Goal: Task Accomplishment & Management: Use online tool/utility

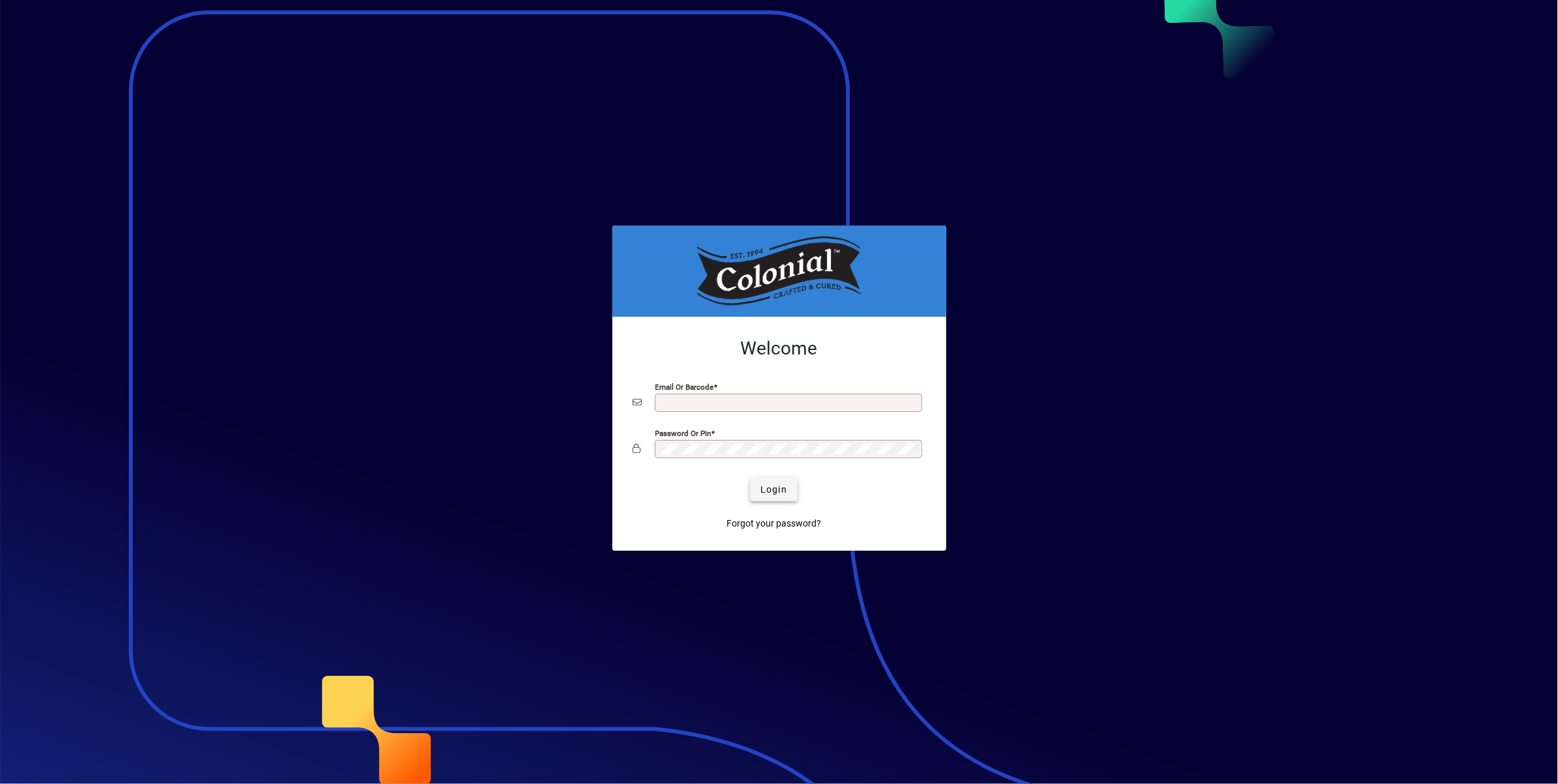
type input "**********"
click at [771, 485] on span "Login" at bounding box center [774, 490] width 27 height 13
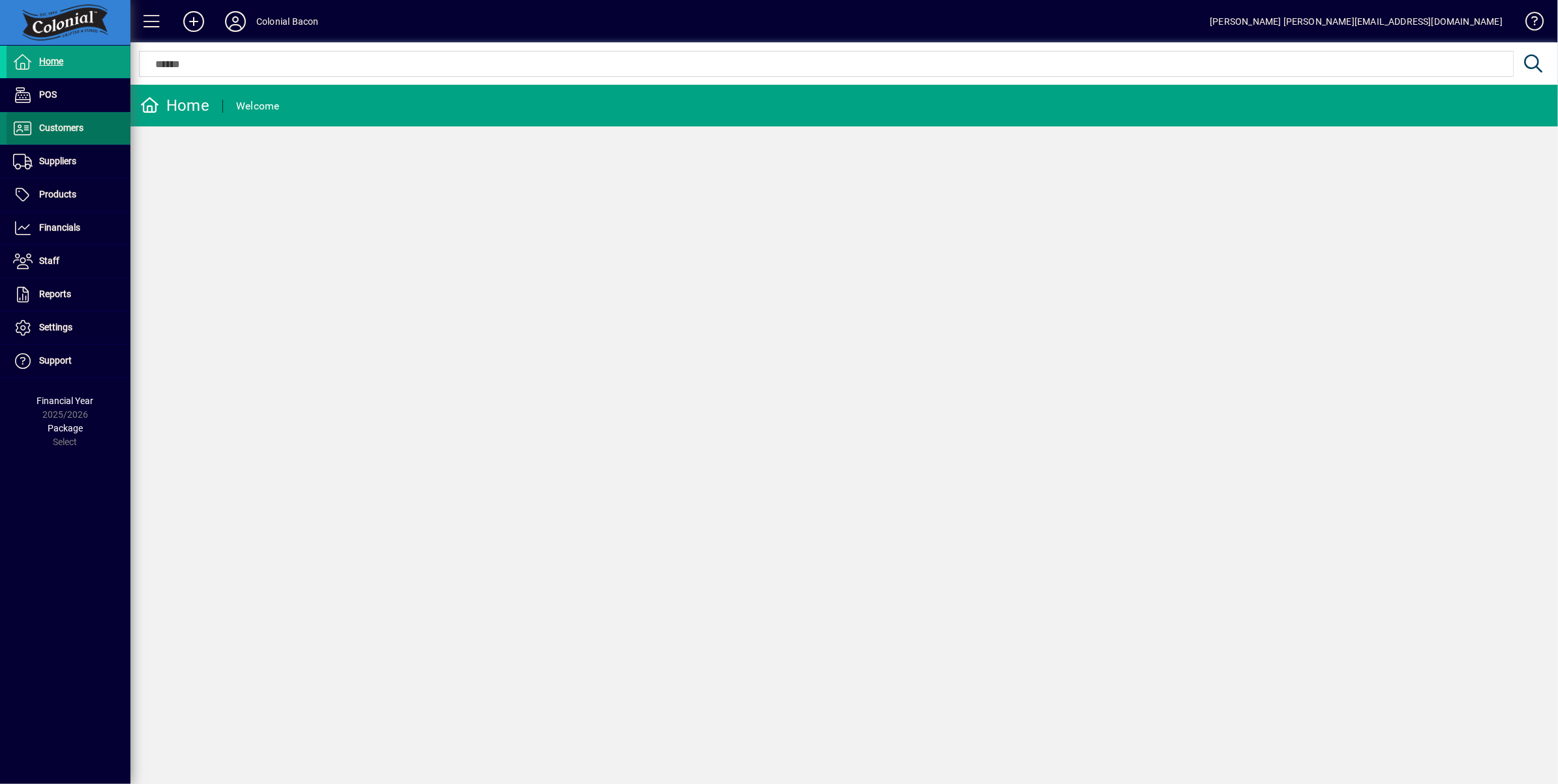
click at [57, 124] on span "Customers" at bounding box center [61, 128] width 44 height 10
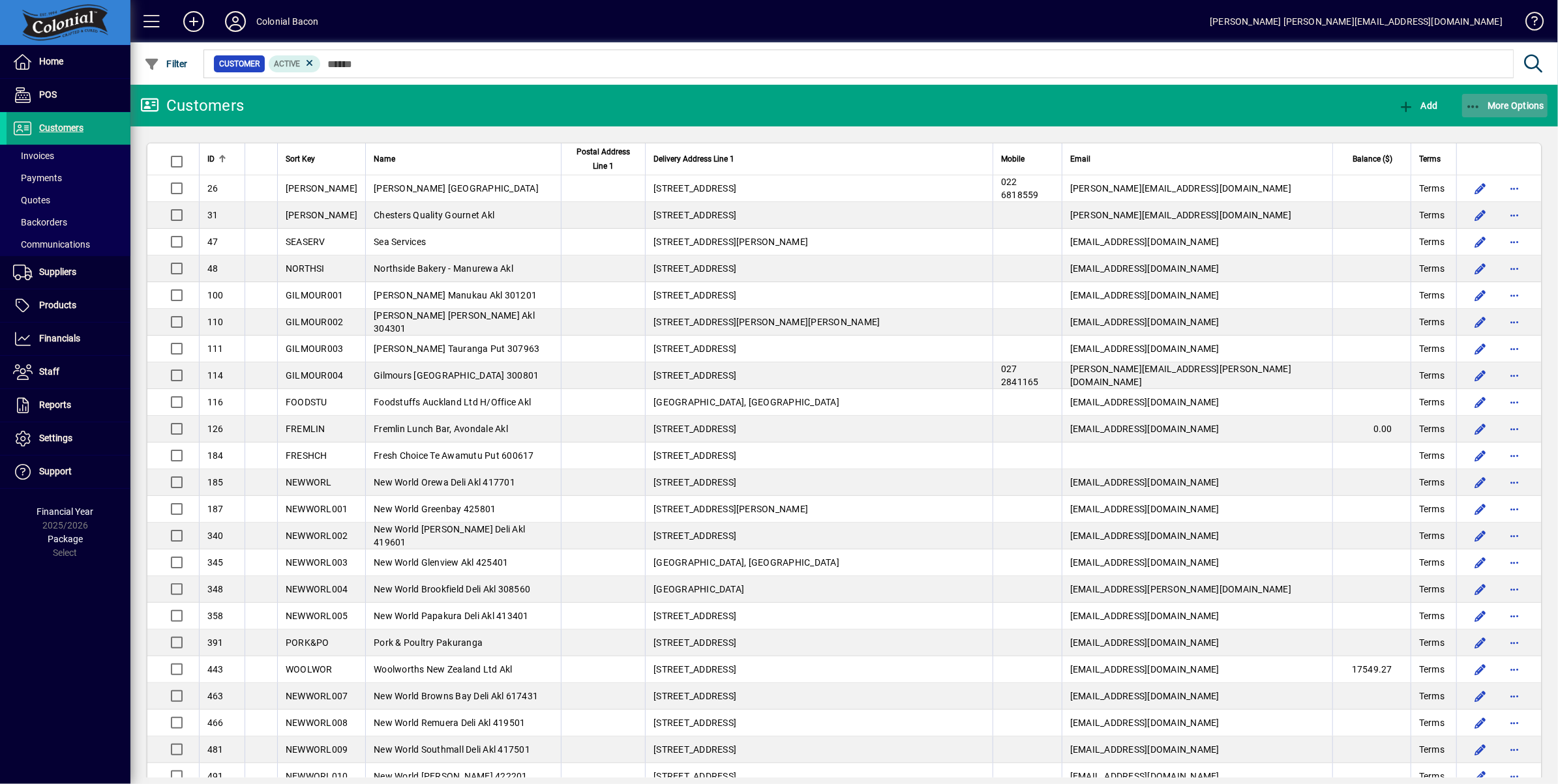
click at [1494, 110] on span "More Options" at bounding box center [1505, 106] width 79 height 10
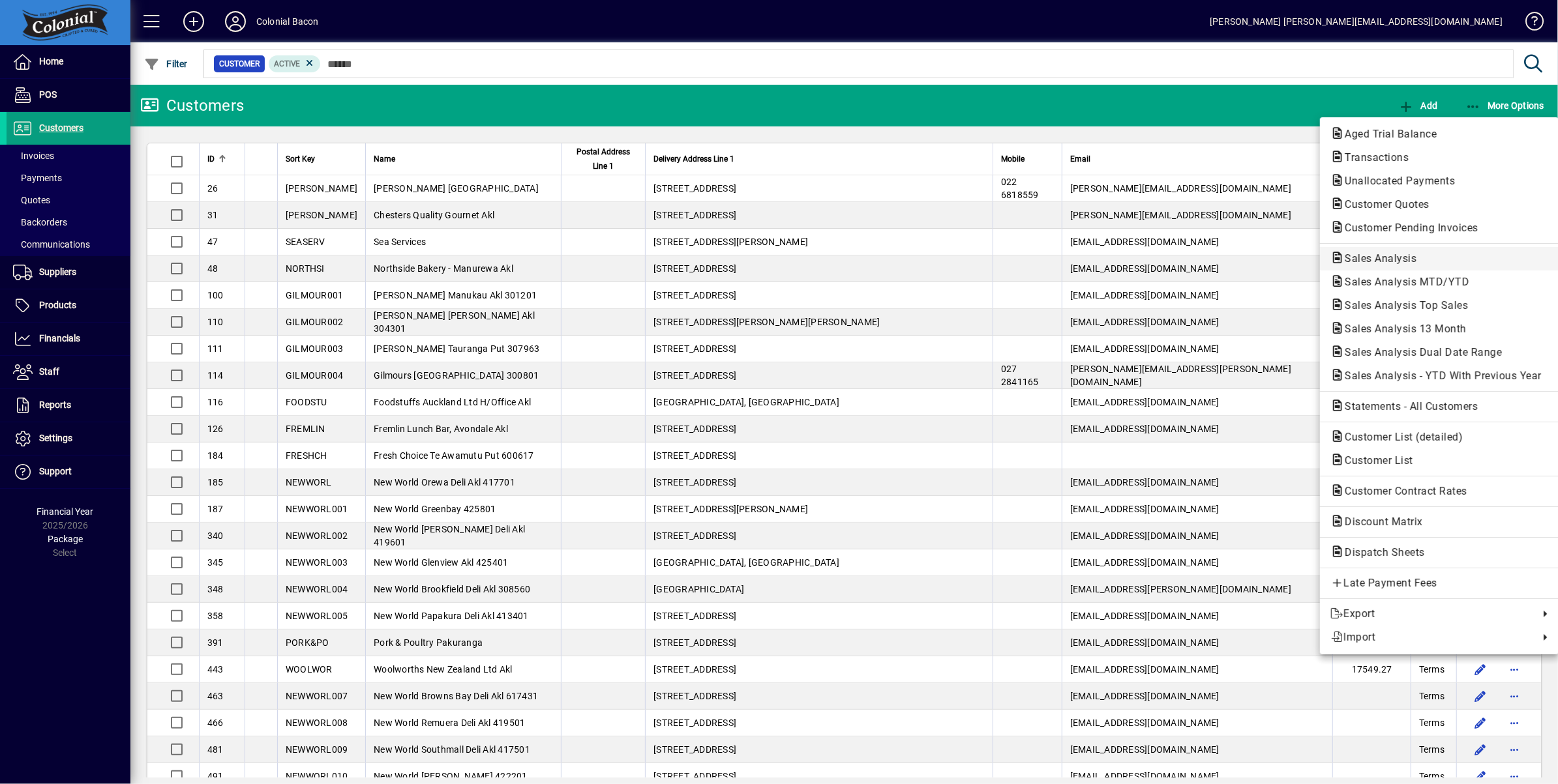
click at [1377, 257] on span "Sales Analysis" at bounding box center [1376, 258] width 93 height 13
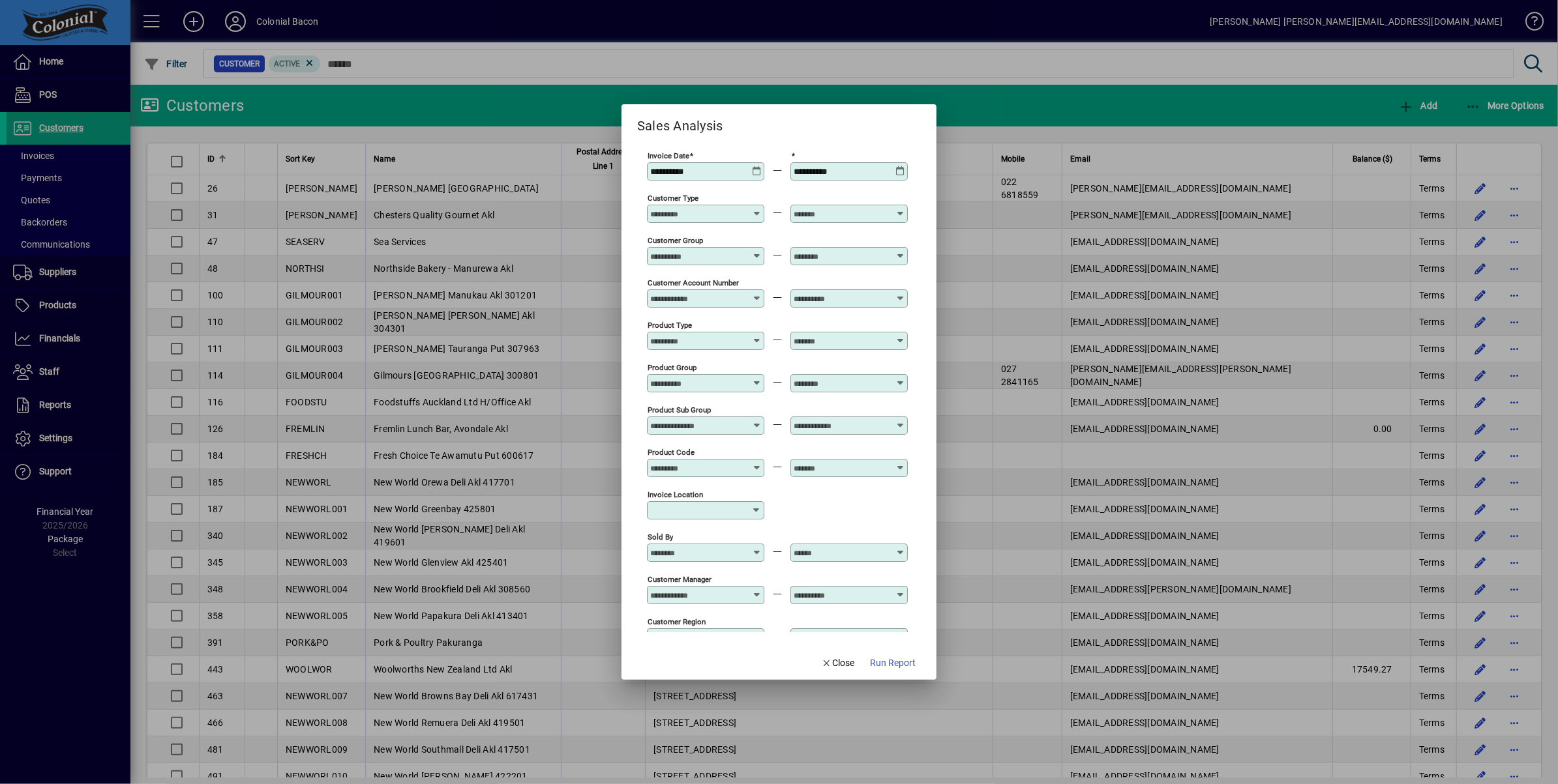
type input "**********"
click at [754, 167] on icon at bounding box center [756, 167] width 10 height 0
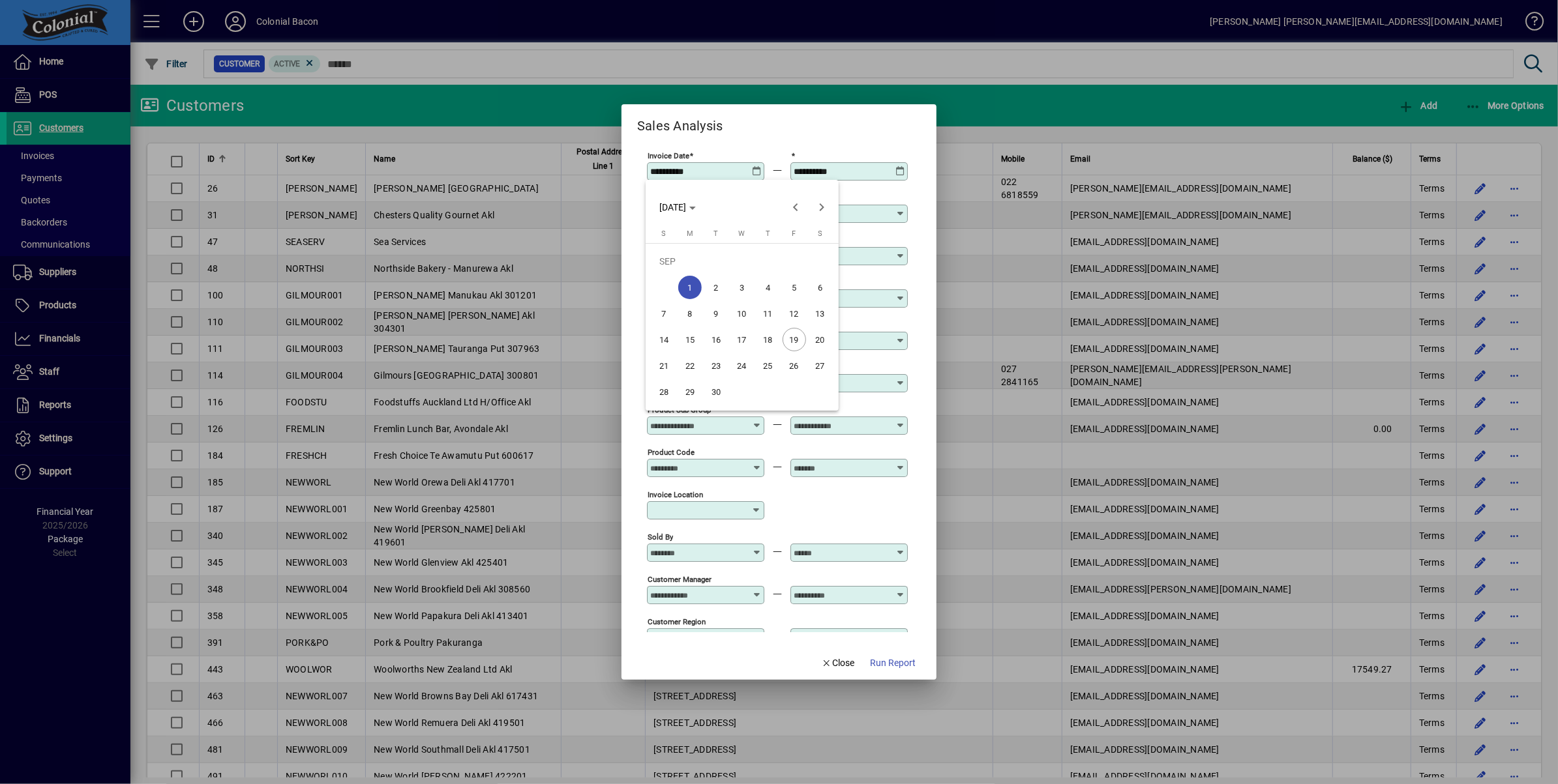
drag, startPoint x: 691, startPoint y: 335, endPoint x: 702, endPoint y: 343, distance: 13.6
click at [691, 335] on span "15" at bounding box center [690, 340] width 24 height 24
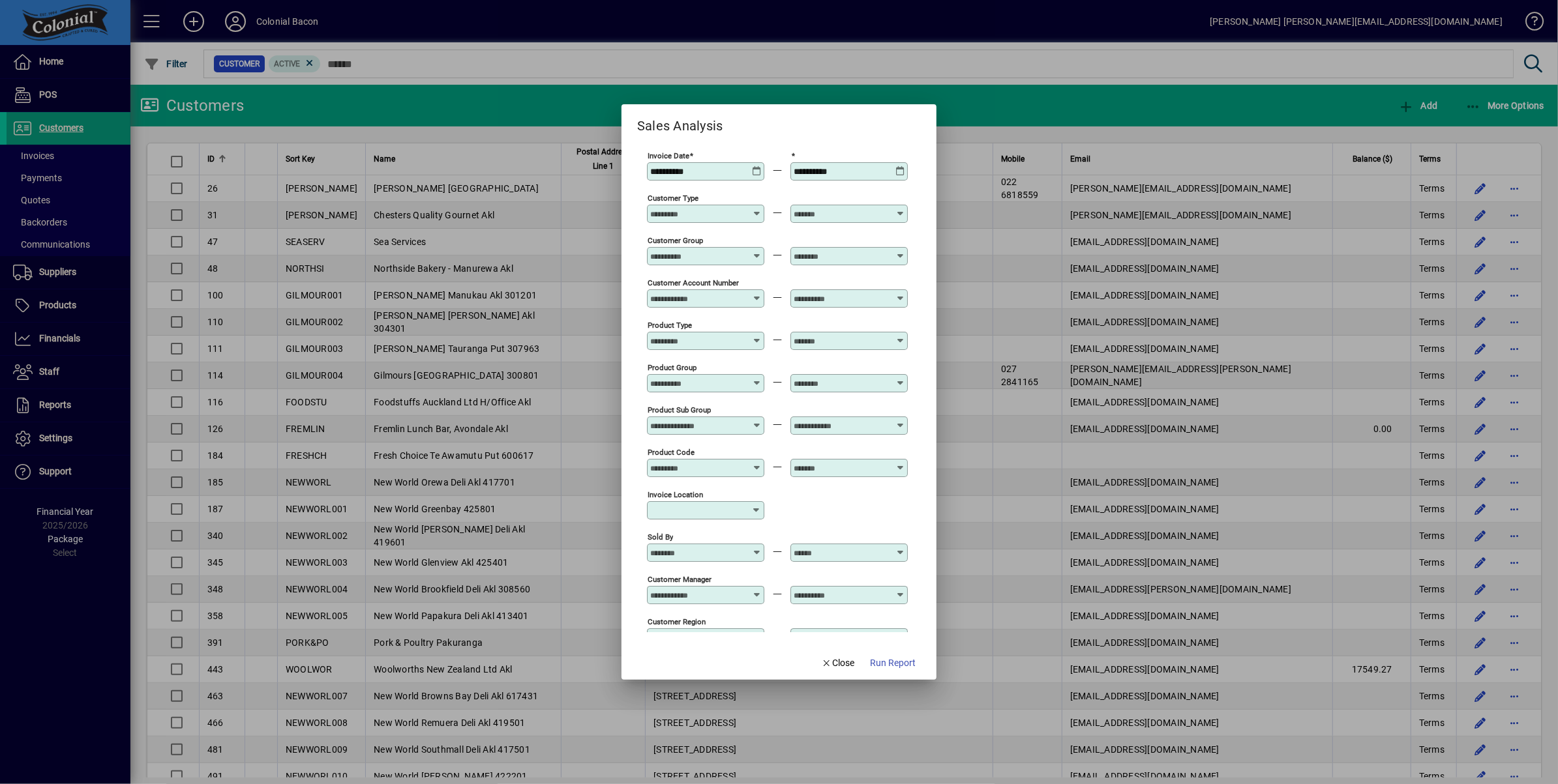
type input "**********"
click at [892, 663] on span "Run Report" at bounding box center [893, 663] width 46 height 13
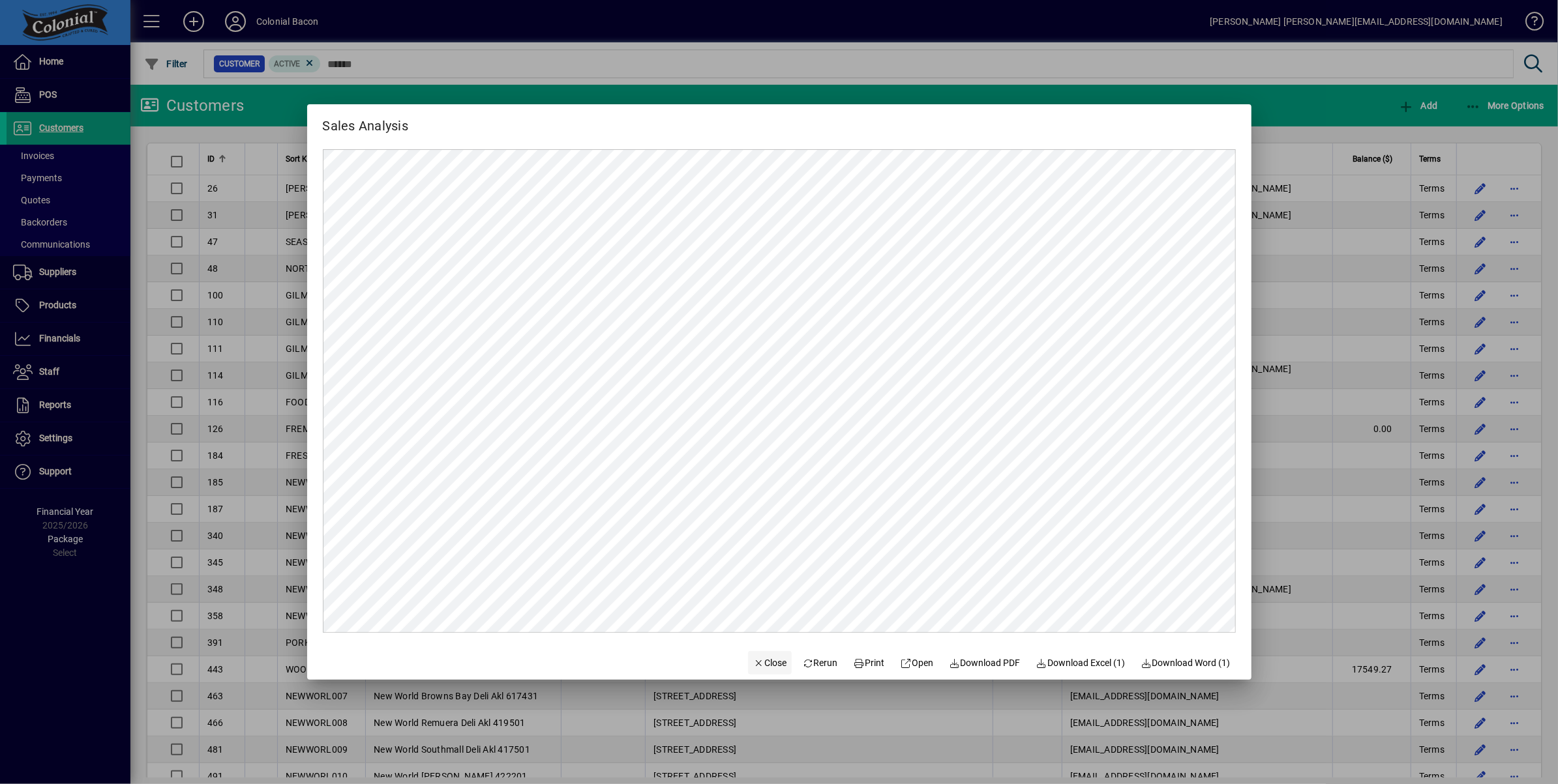
click at [756, 661] on span "Close" at bounding box center [770, 663] width 34 height 13
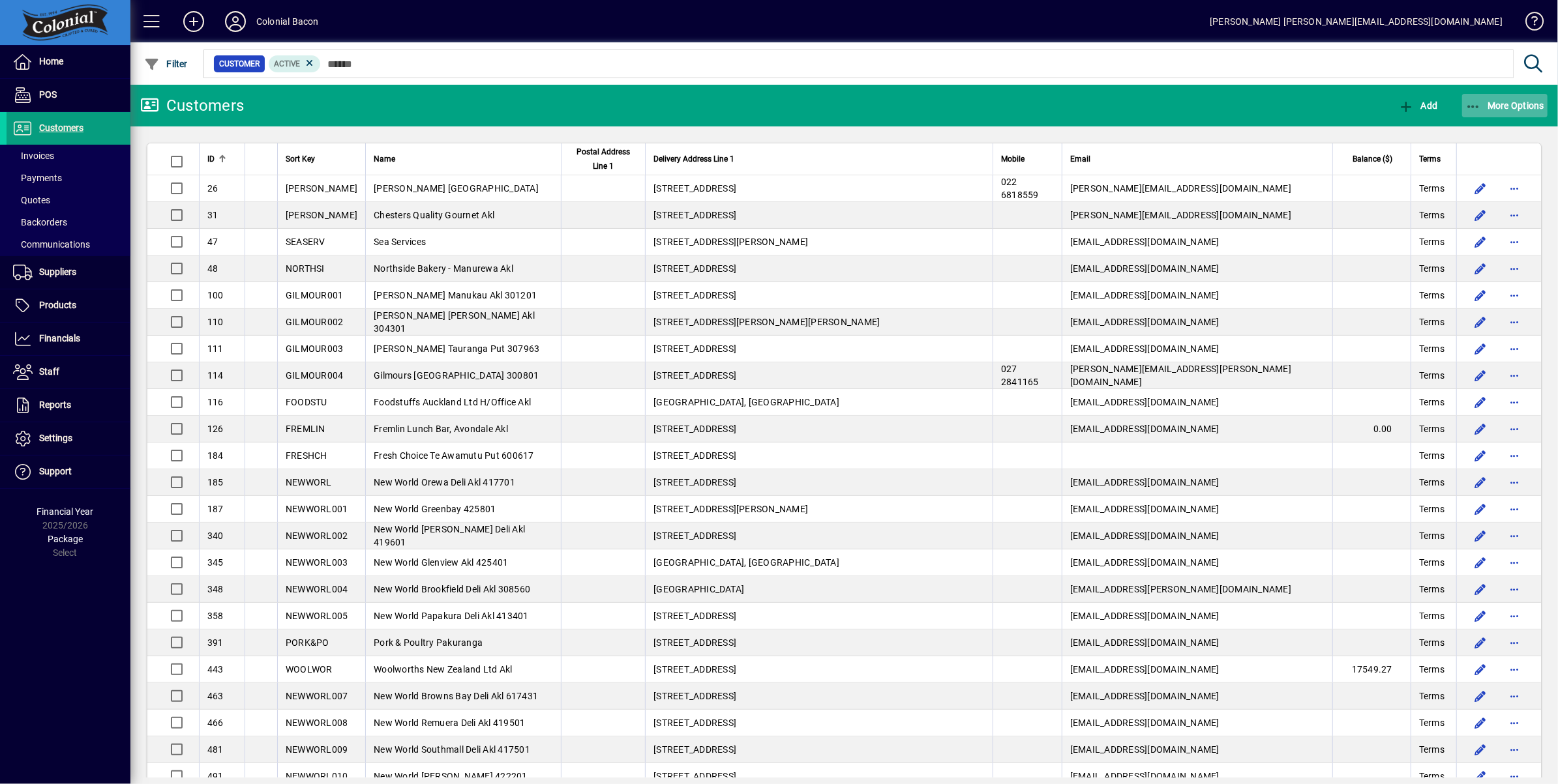
click at [1514, 105] on span "More Options" at bounding box center [1505, 106] width 79 height 10
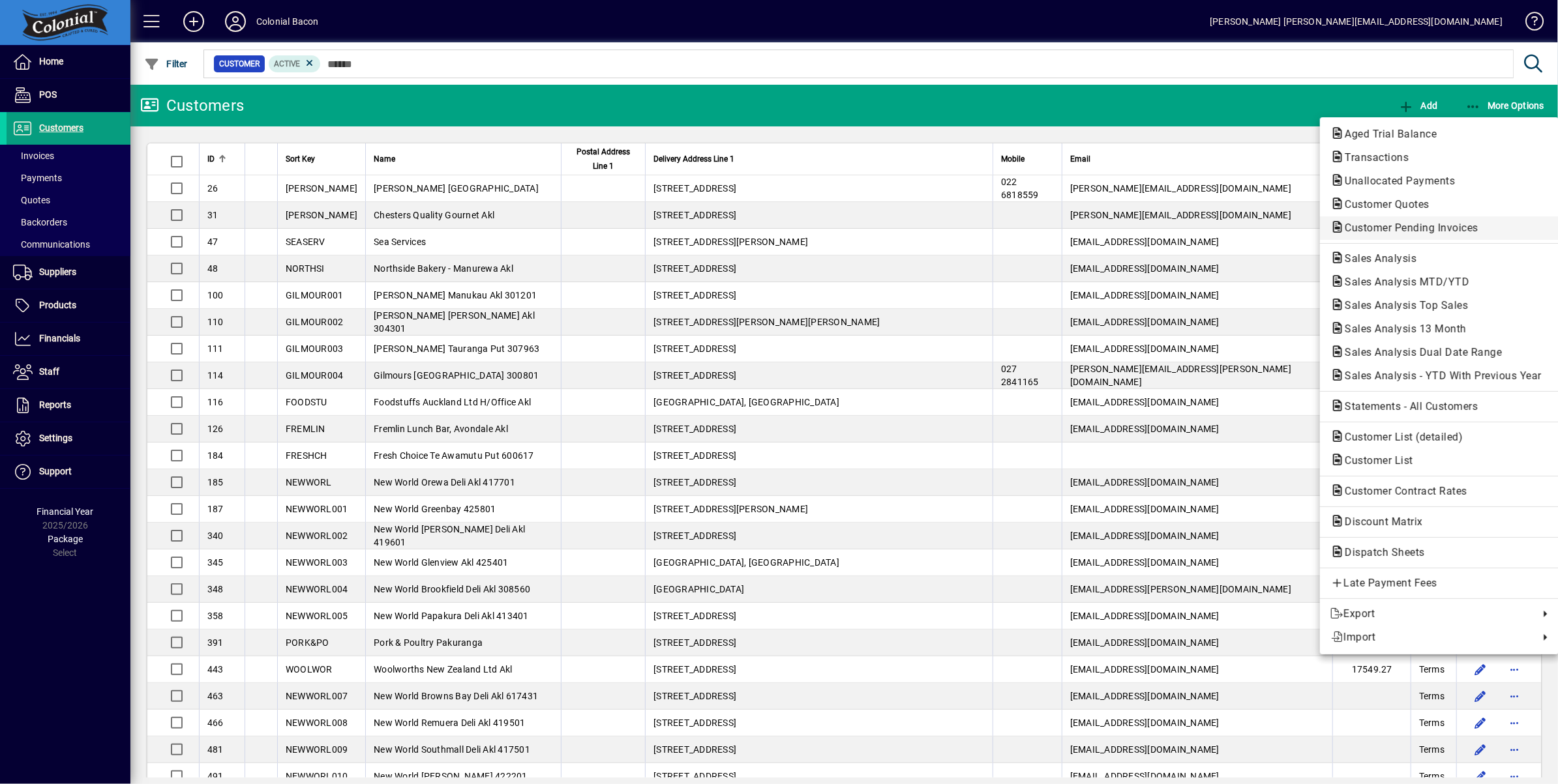
click at [1395, 227] on span "Customer Pending Invoices" at bounding box center [1407, 227] width 155 height 13
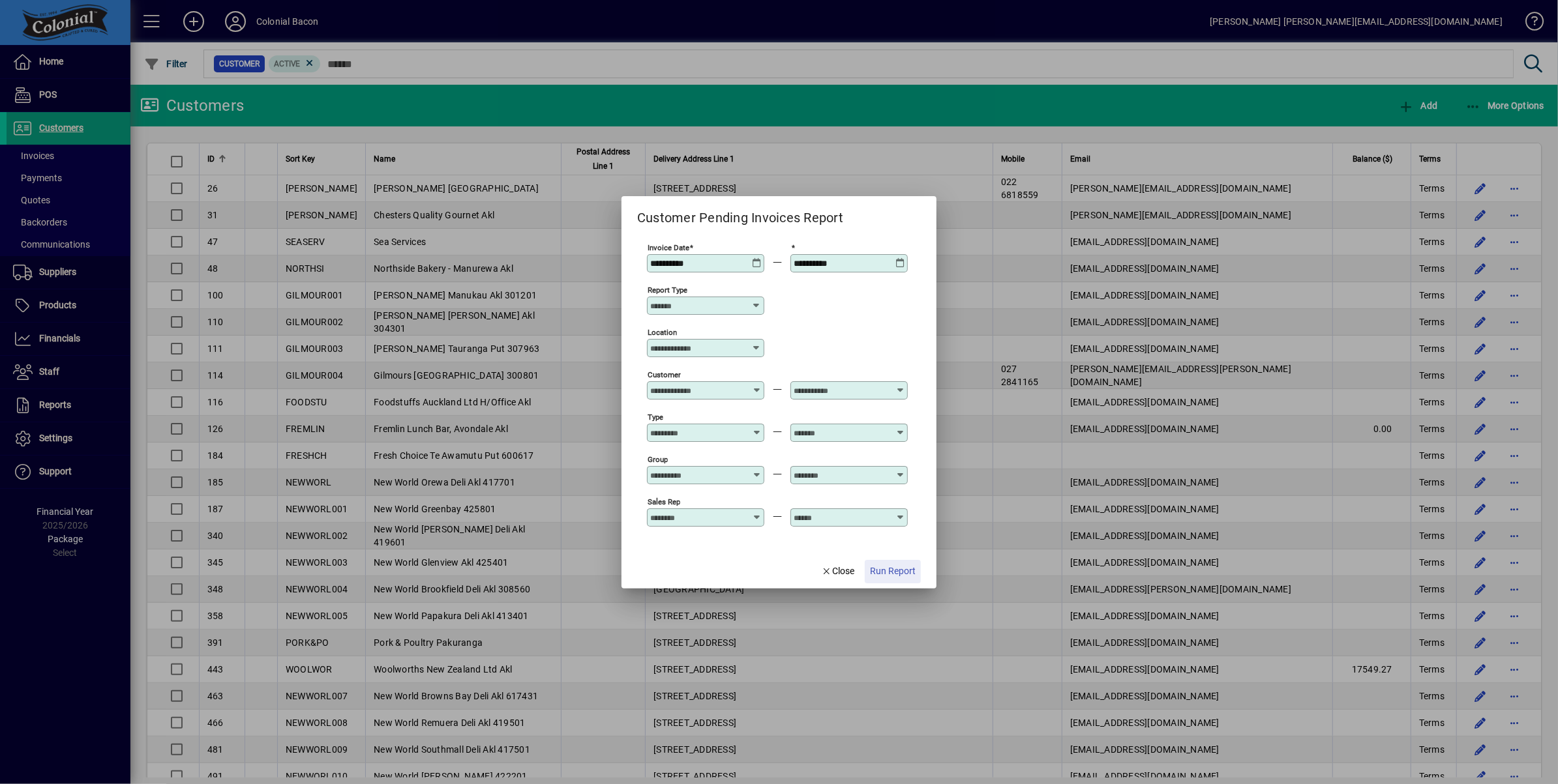
click at [897, 565] on span "Run Report" at bounding box center [893, 572] width 46 height 13
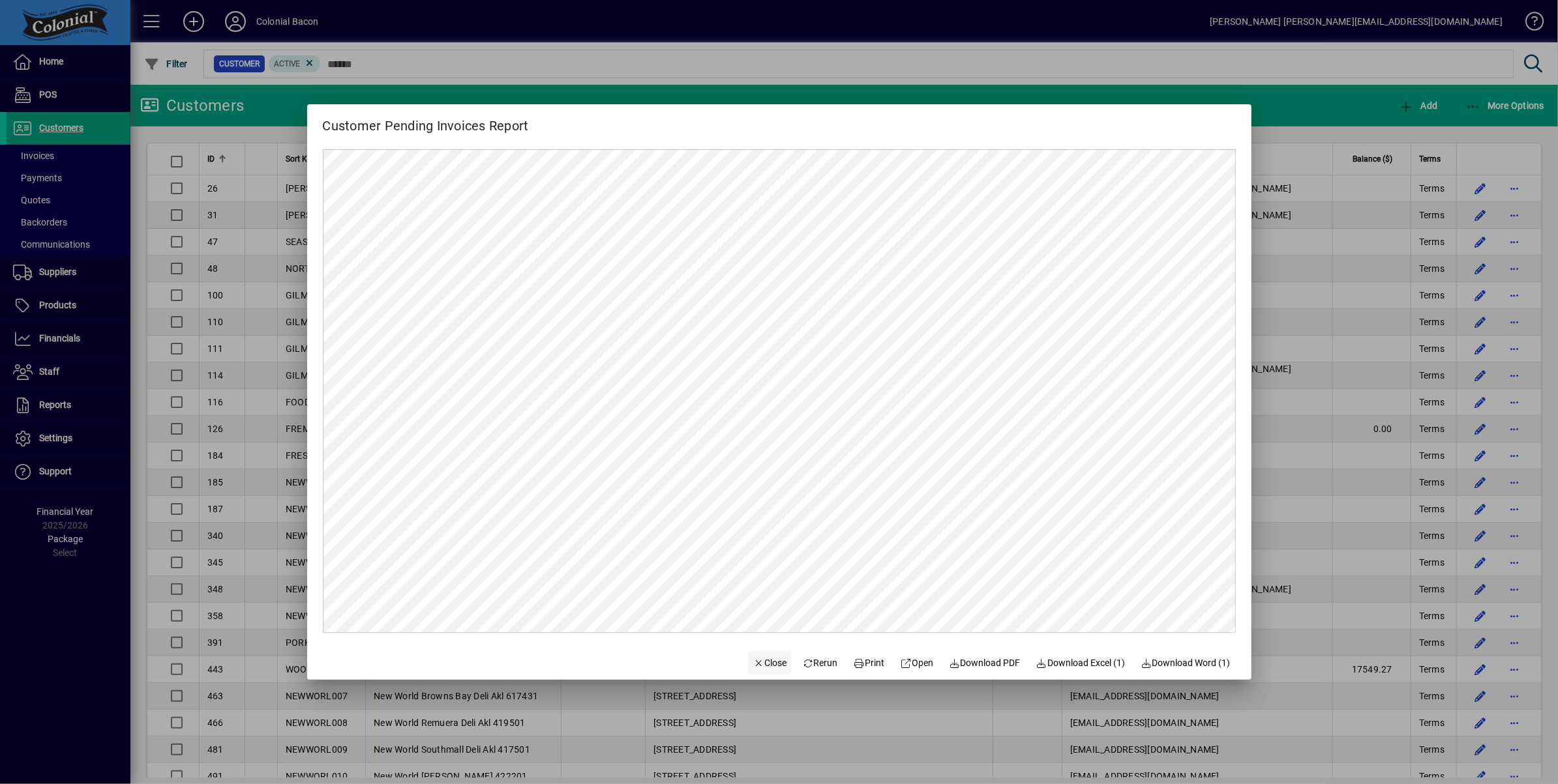
click at [760, 659] on span "Close" at bounding box center [770, 663] width 34 height 13
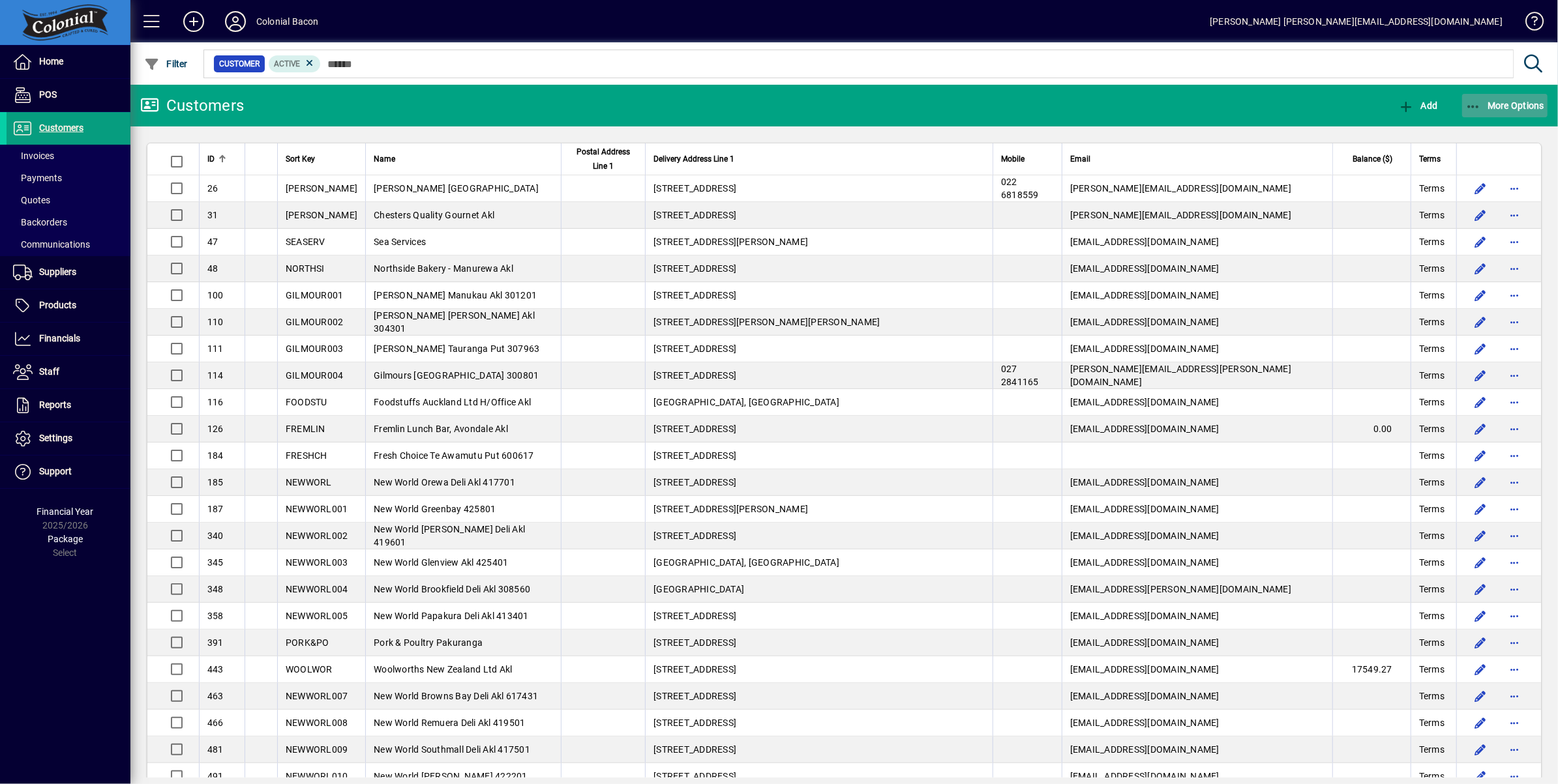
click at [1505, 98] on span "button" at bounding box center [1505, 106] width 86 height 31
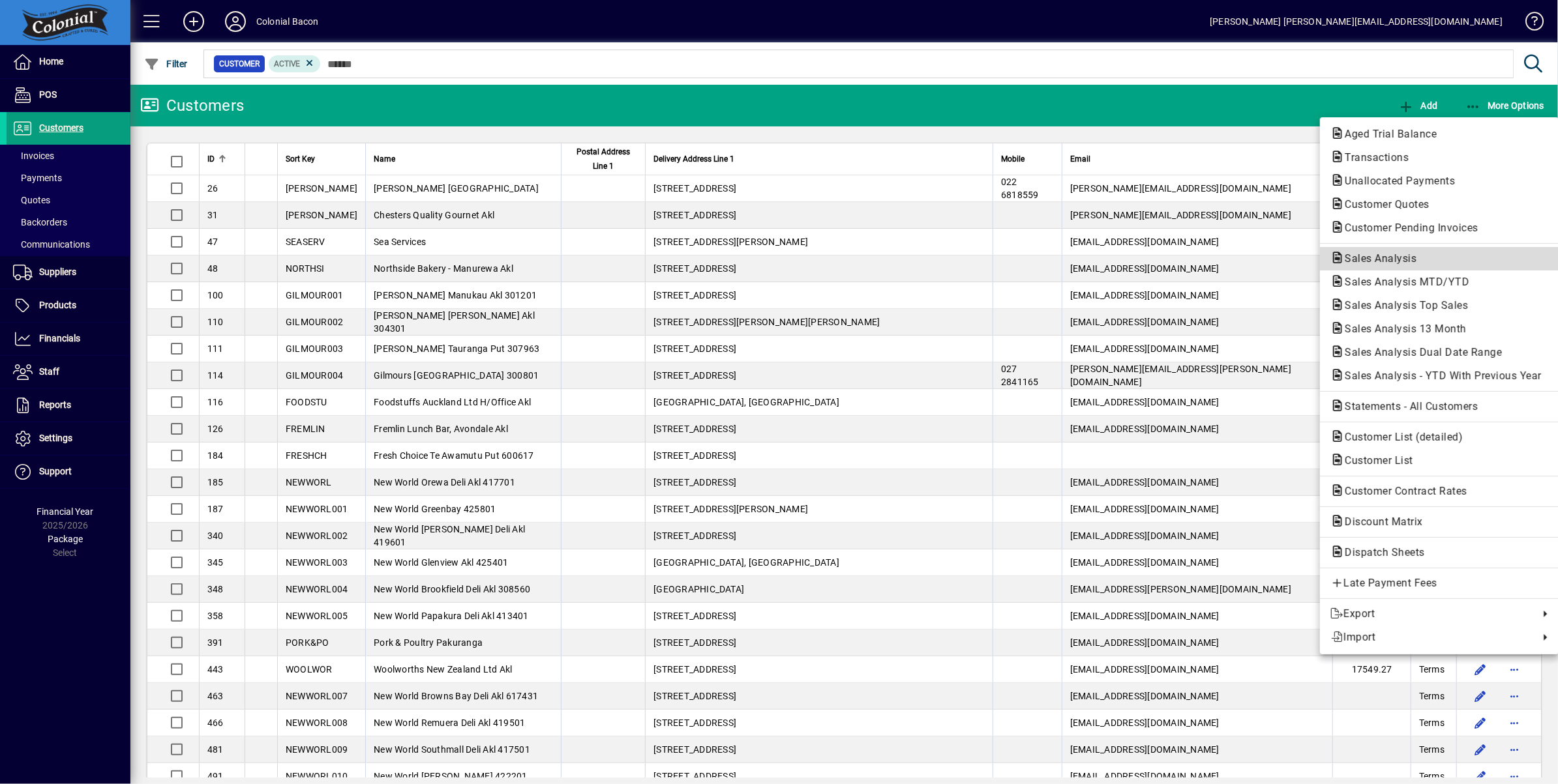
click at [1393, 259] on span "Sales Analysis" at bounding box center [1376, 258] width 93 height 13
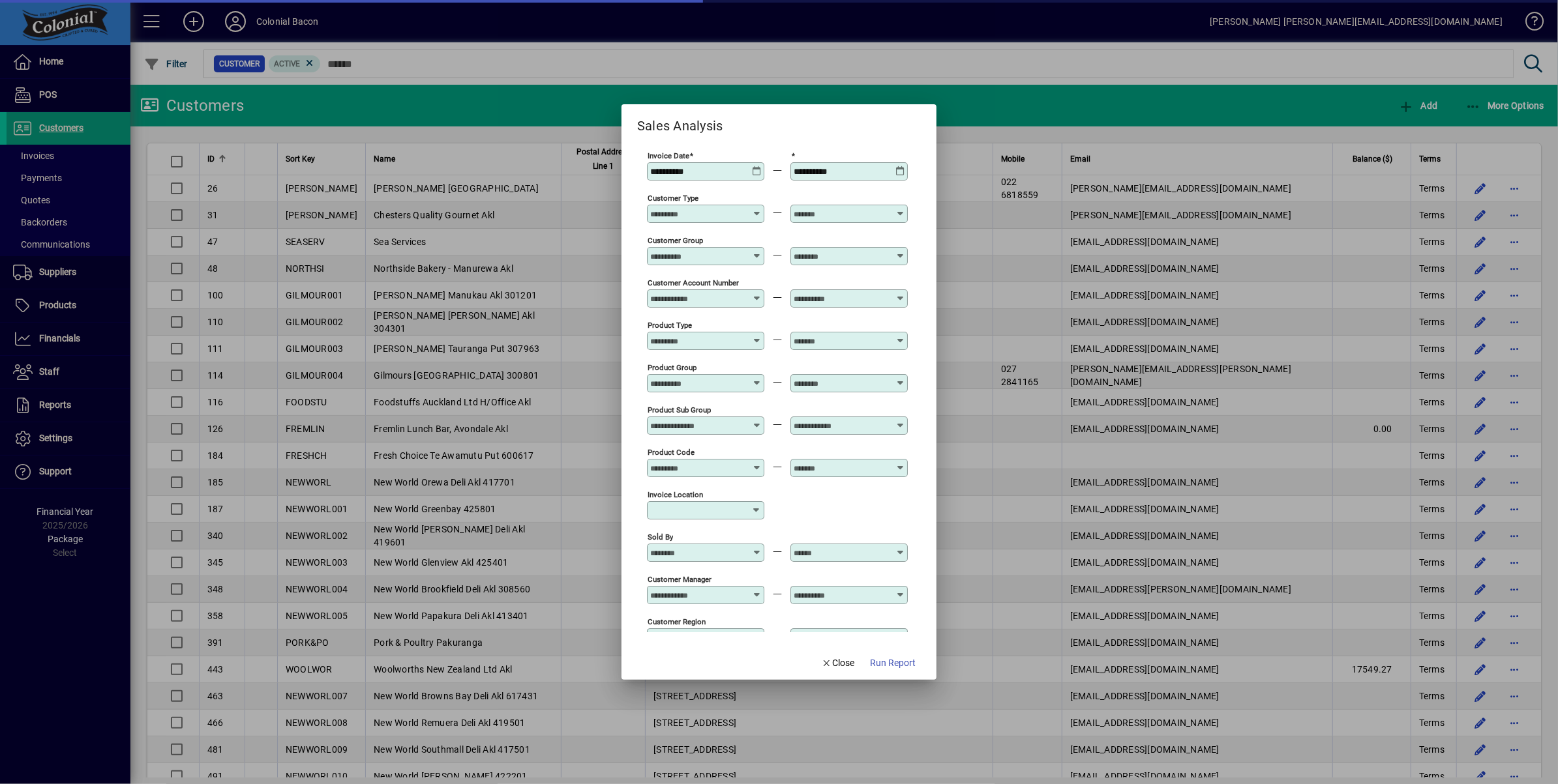
type input "**********"
click at [750, 165] on div "**********" at bounding box center [706, 171] width 118 height 19
click at [757, 167] on icon at bounding box center [756, 167] width 10 height 0
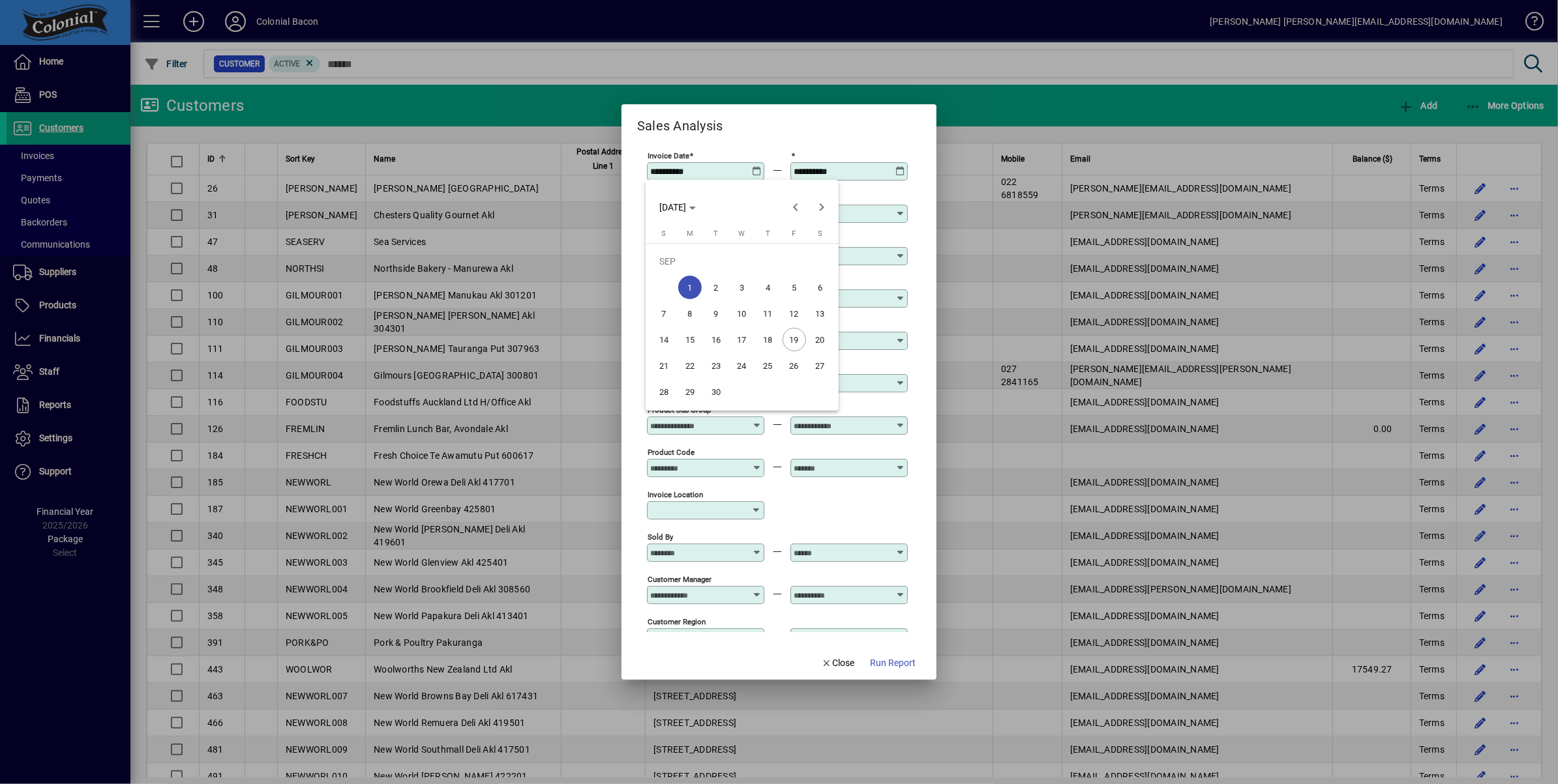
click at [692, 339] on span "15" at bounding box center [690, 340] width 24 height 24
type input "**********"
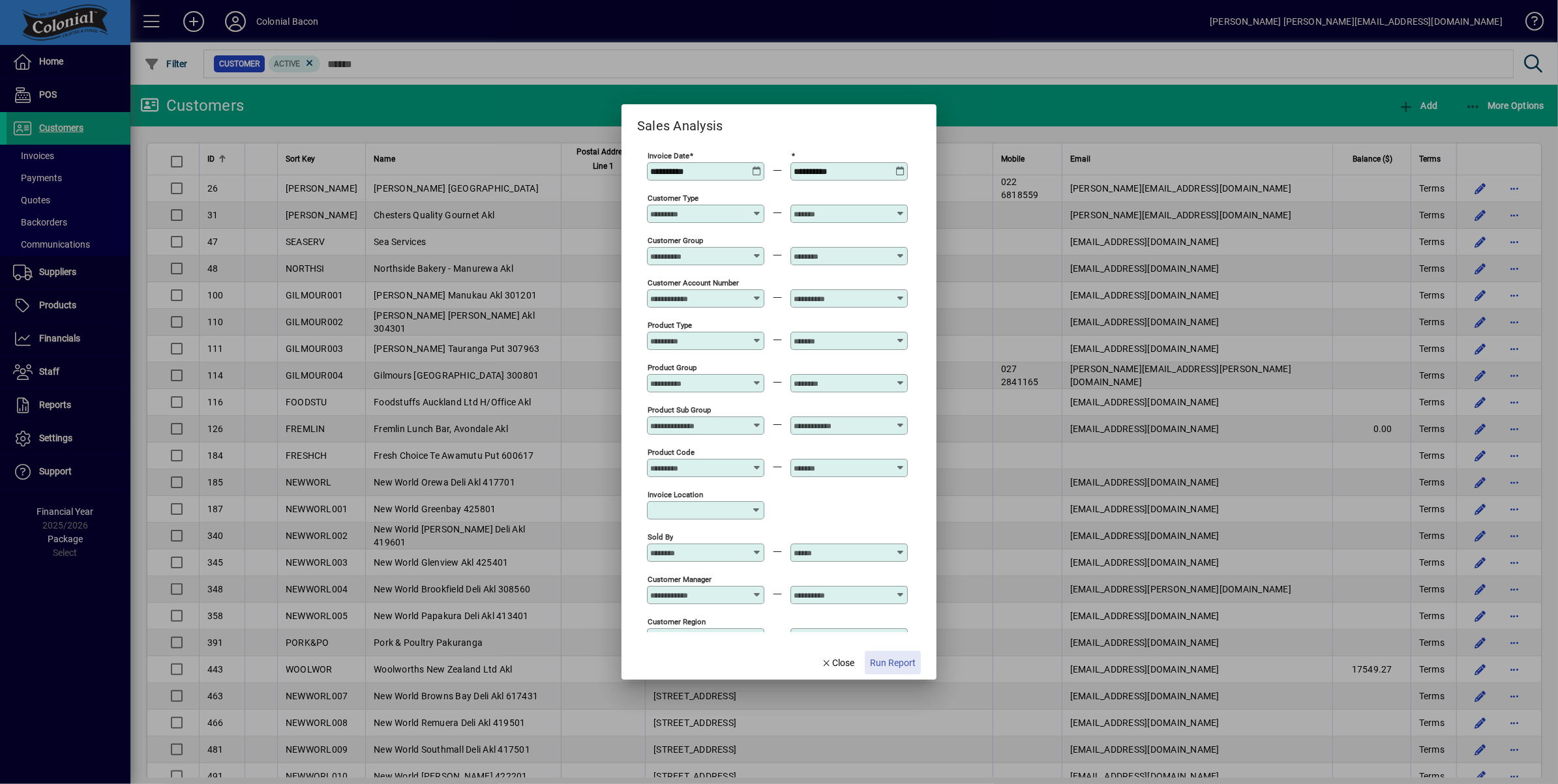
click at [887, 665] on span "Run Report" at bounding box center [893, 663] width 46 height 13
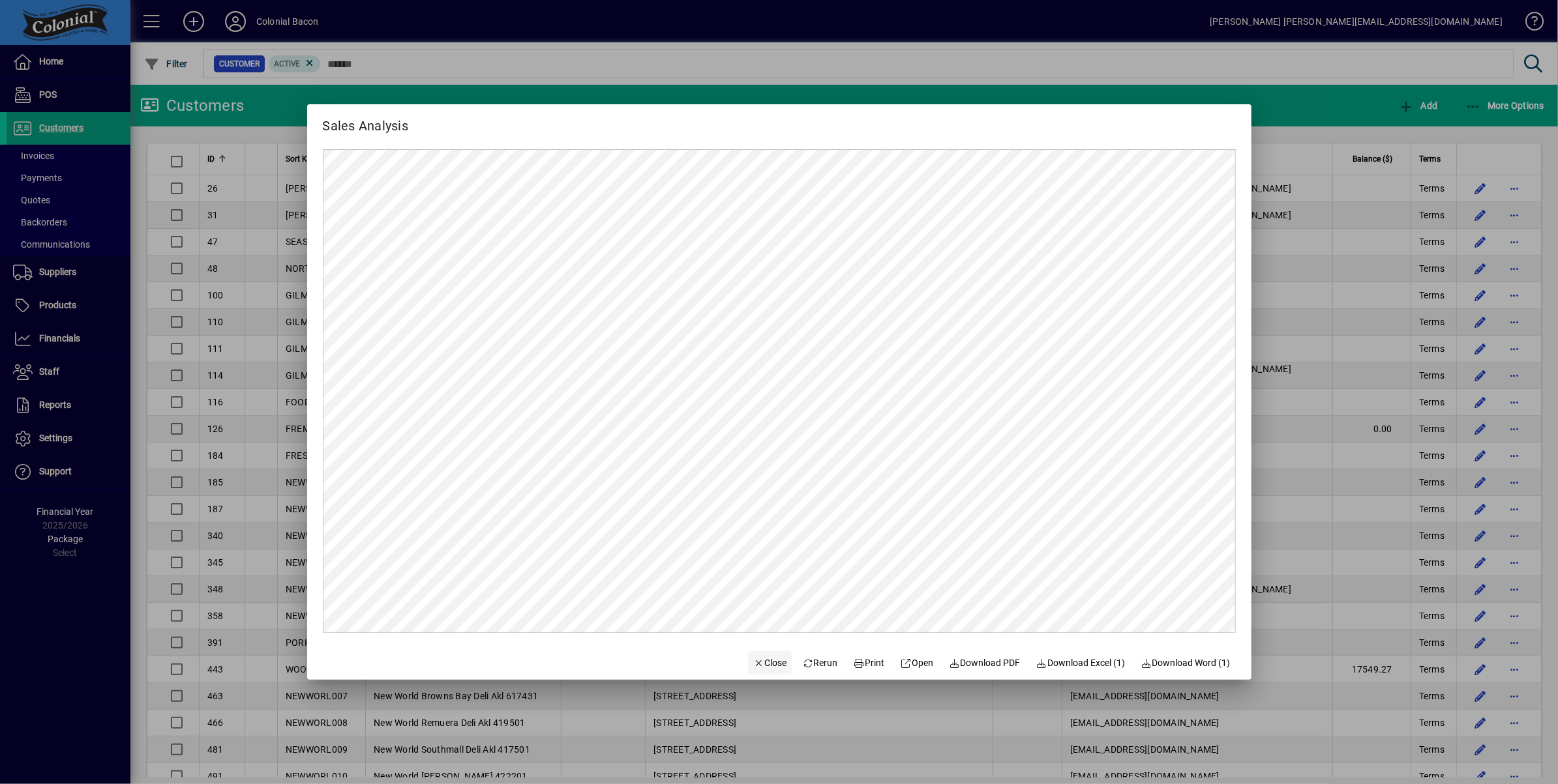
click at [767, 663] on span "Close" at bounding box center [770, 663] width 34 height 13
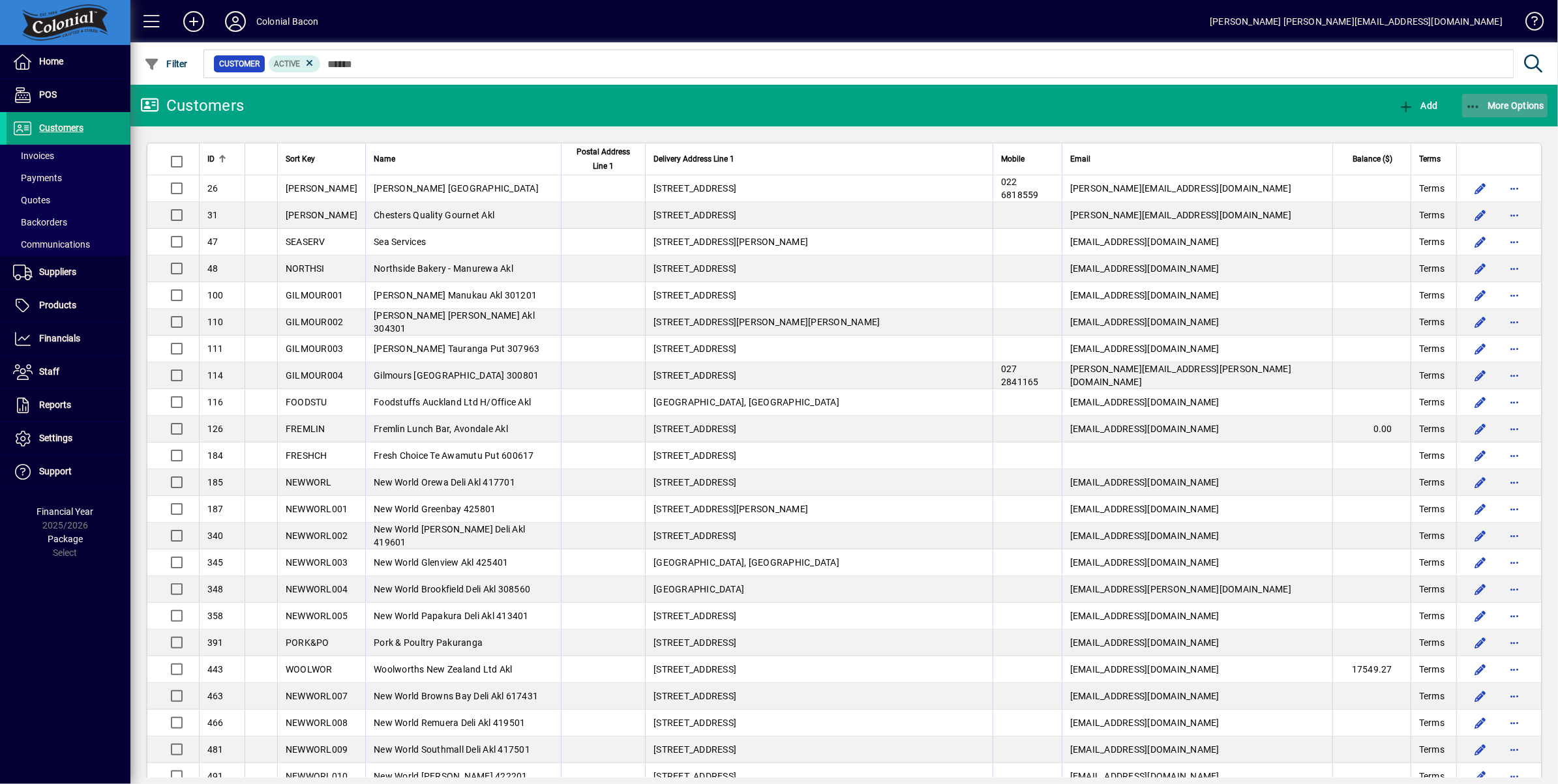
click at [1515, 108] on span "More Options" at bounding box center [1505, 106] width 79 height 10
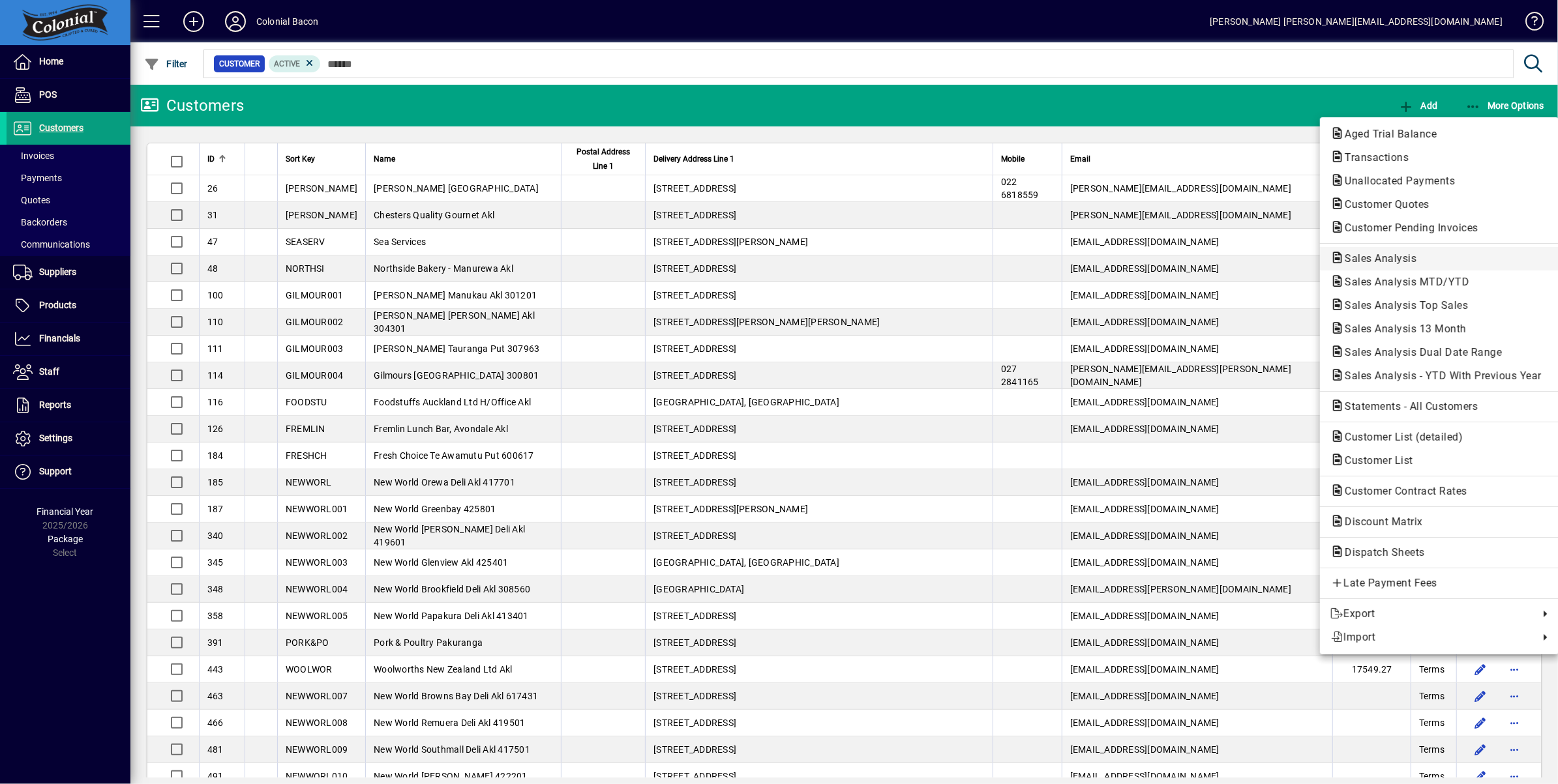
click at [1409, 260] on span "Sales Analysis" at bounding box center [1376, 258] width 93 height 13
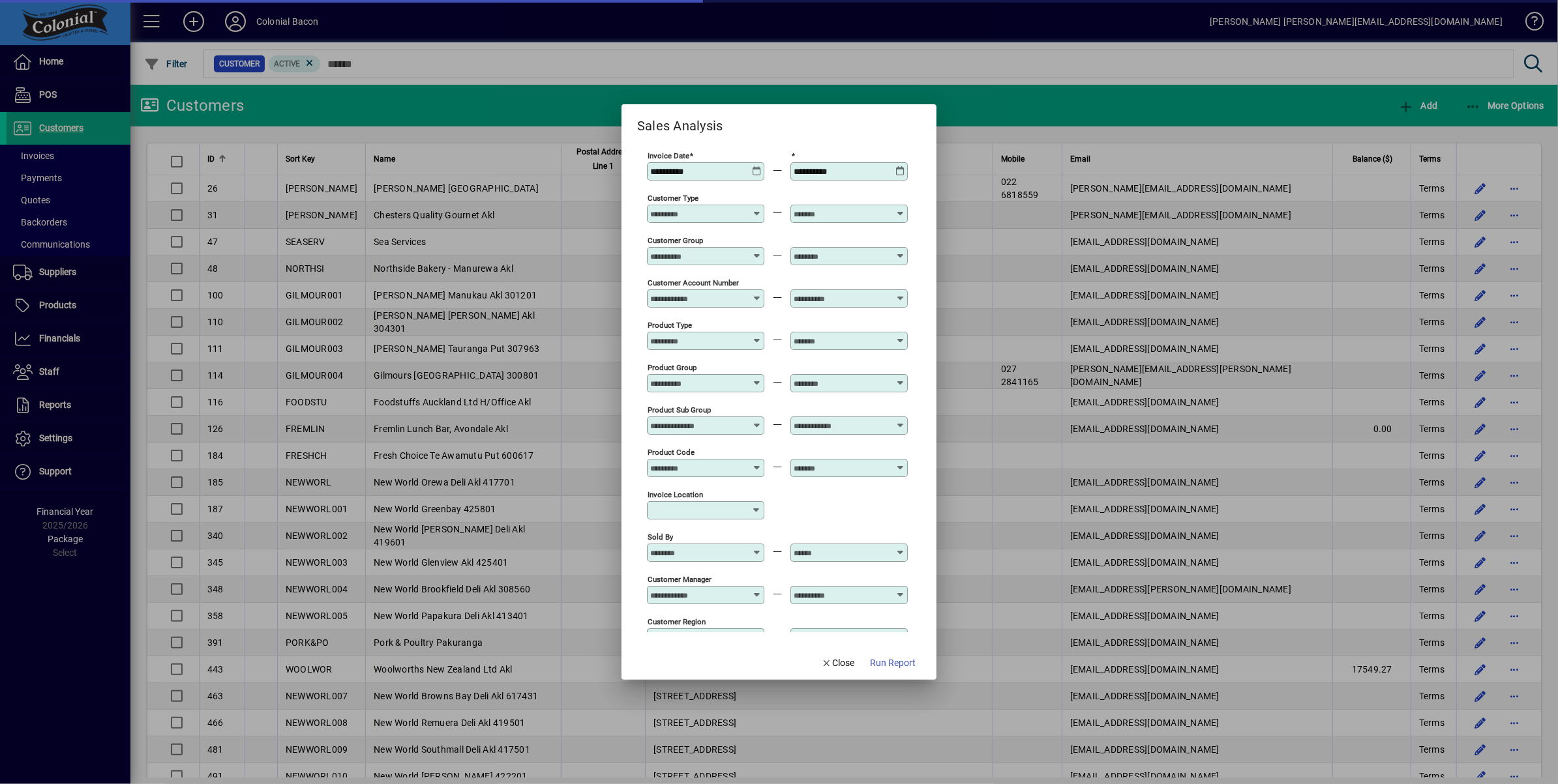
type input "**********"
click at [896, 663] on span "Run Report" at bounding box center [893, 663] width 46 height 13
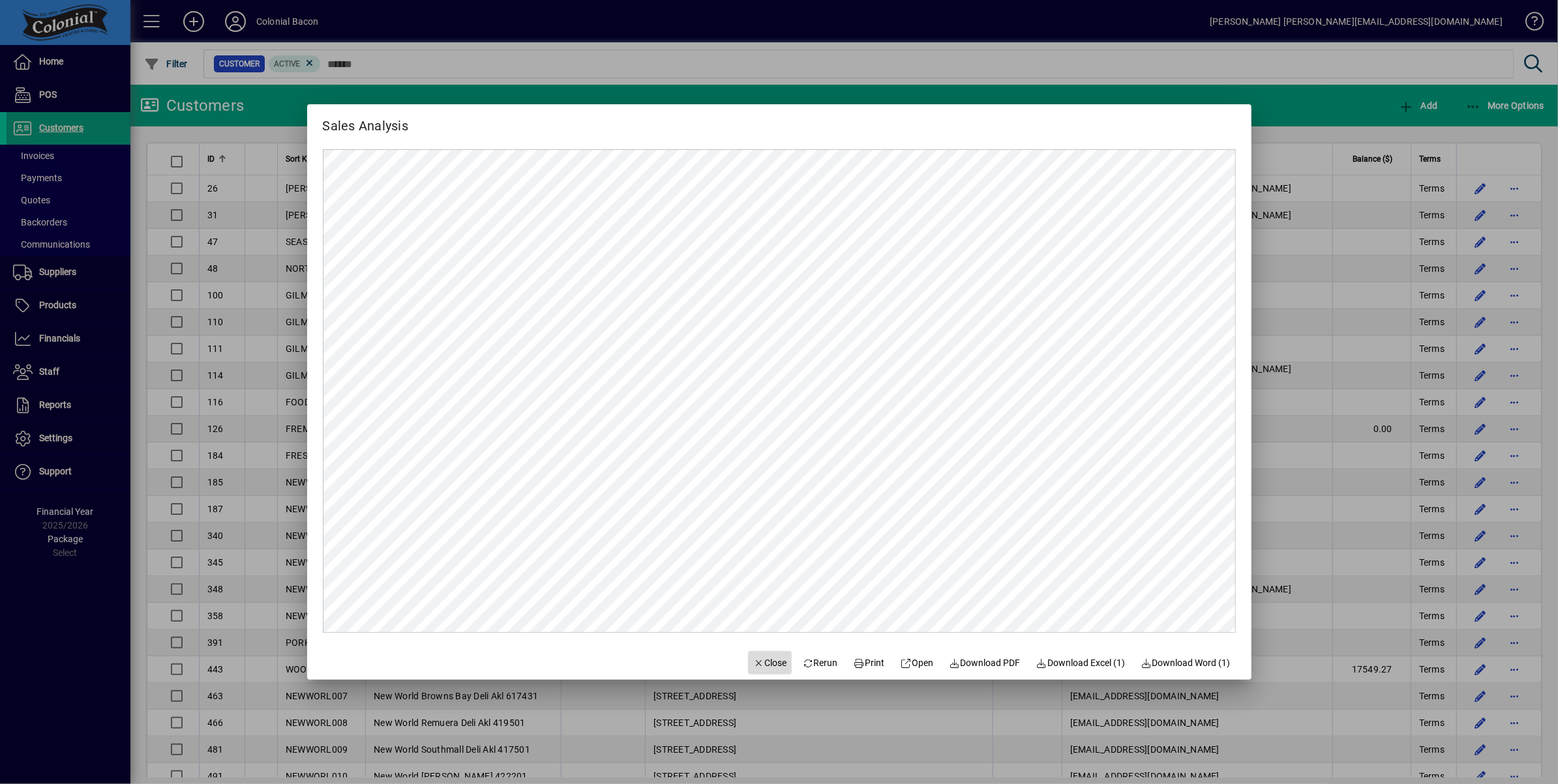
click at [769, 658] on span "Close" at bounding box center [770, 663] width 34 height 13
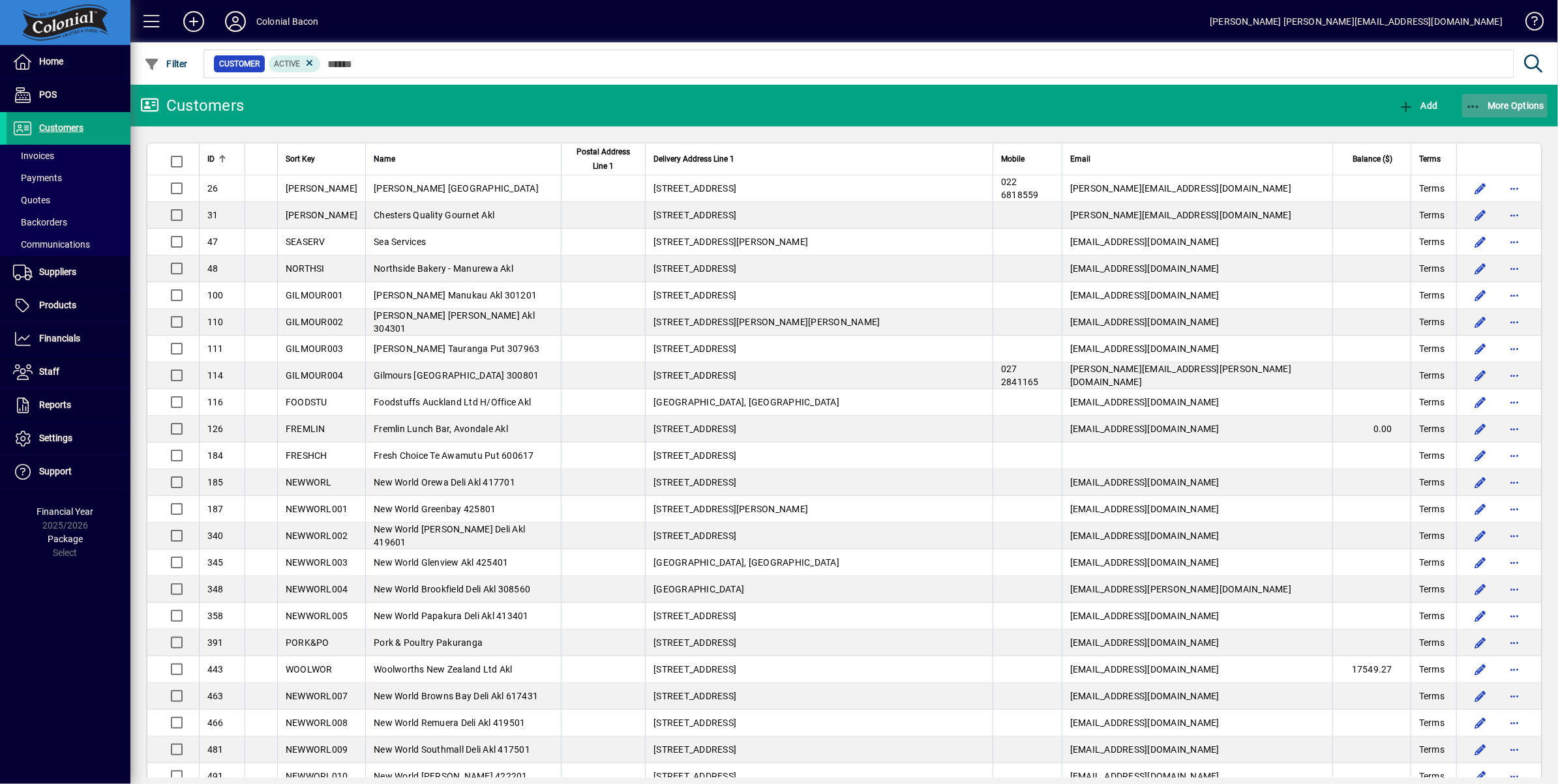
click at [1512, 104] on span "More Options" at bounding box center [1505, 106] width 79 height 10
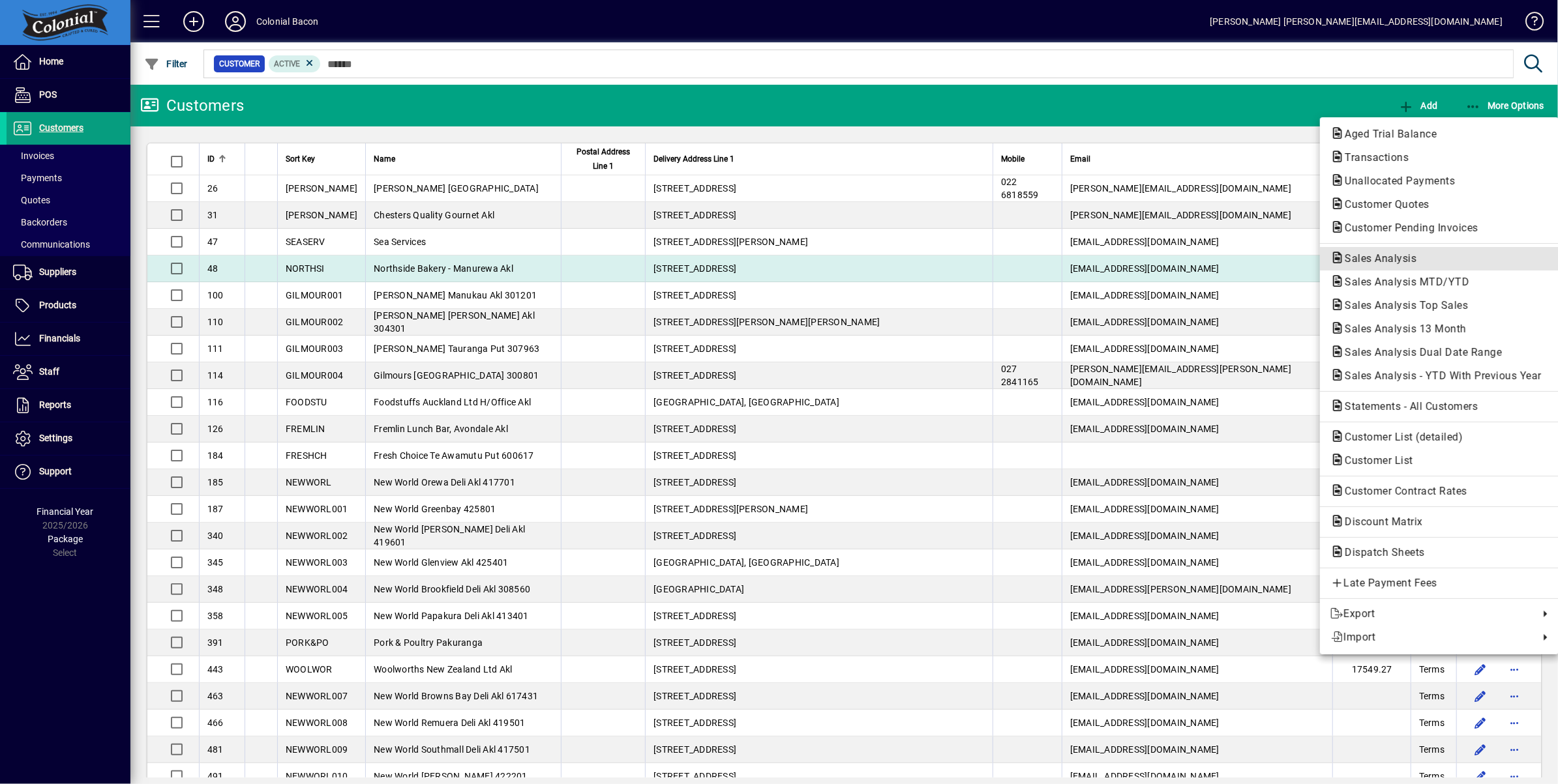
click at [1403, 259] on span "Sales Analysis" at bounding box center [1376, 258] width 93 height 13
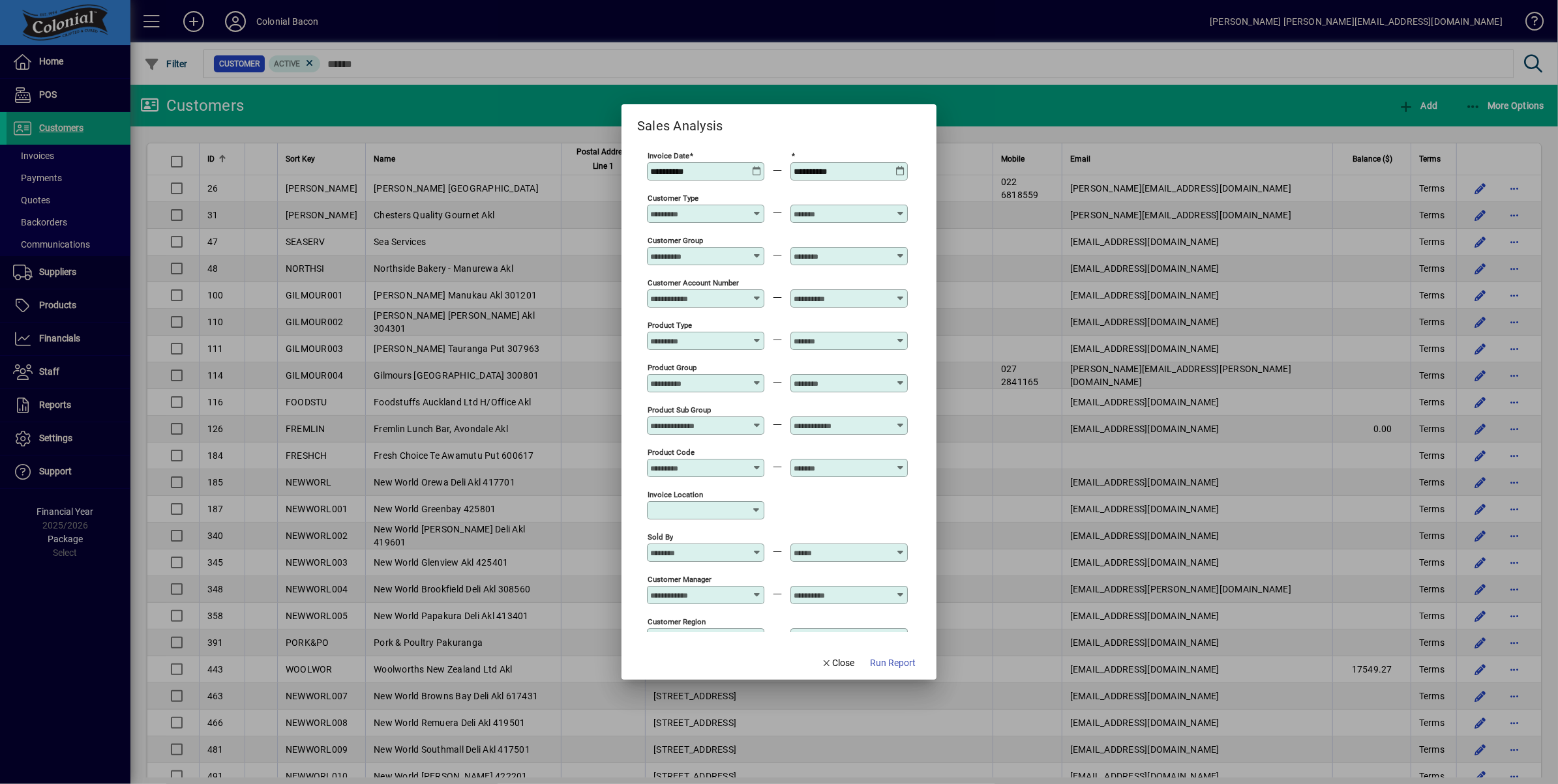
click at [749, 170] on div "**********" at bounding box center [706, 172] width 113 height 10
click at [756, 167] on icon at bounding box center [756, 167] width 10 height 0
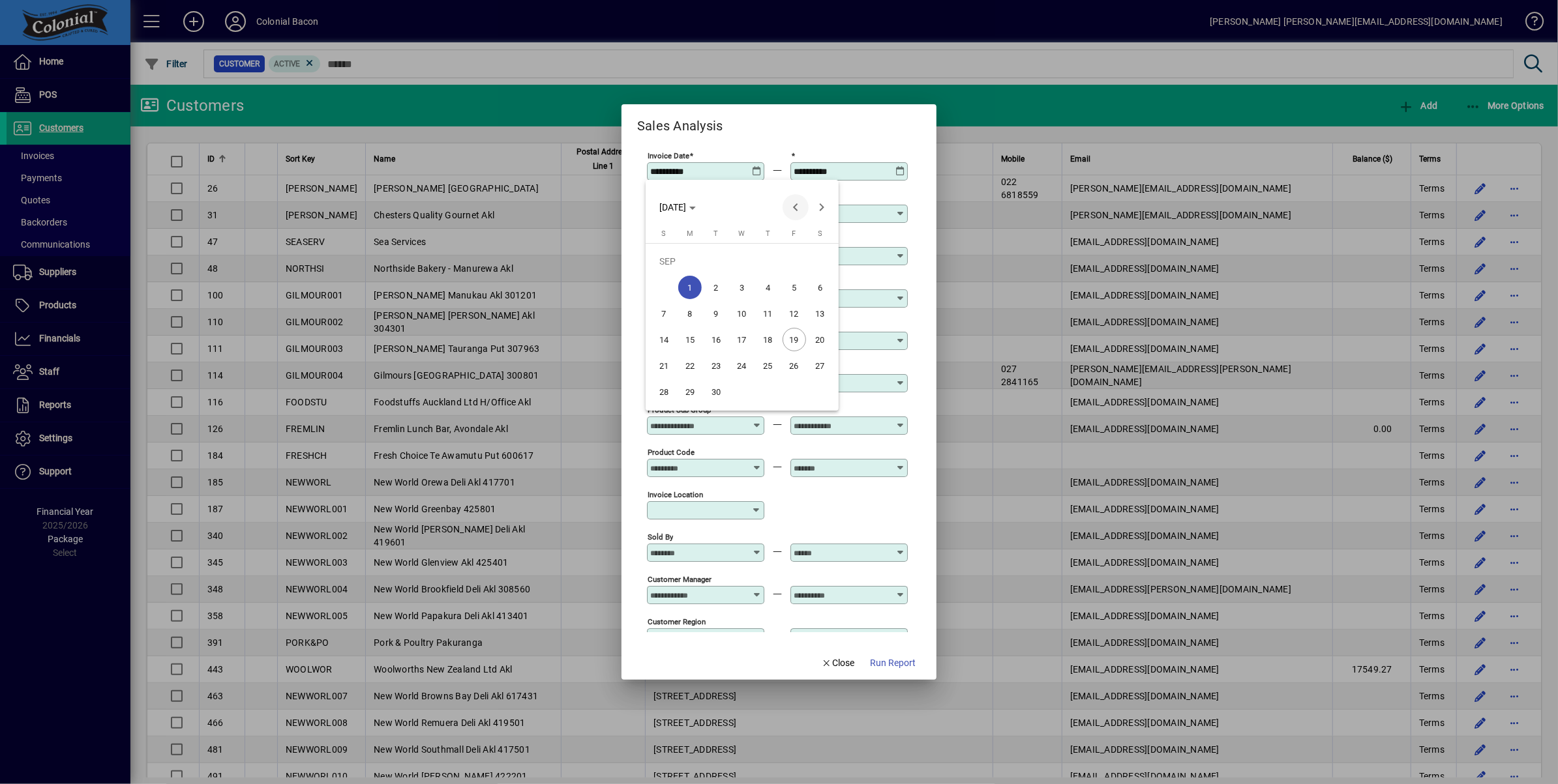
click at [798, 206] on span "Previous month" at bounding box center [795, 207] width 26 height 26
click at [687, 338] on span "19" at bounding box center [690, 340] width 24 height 24
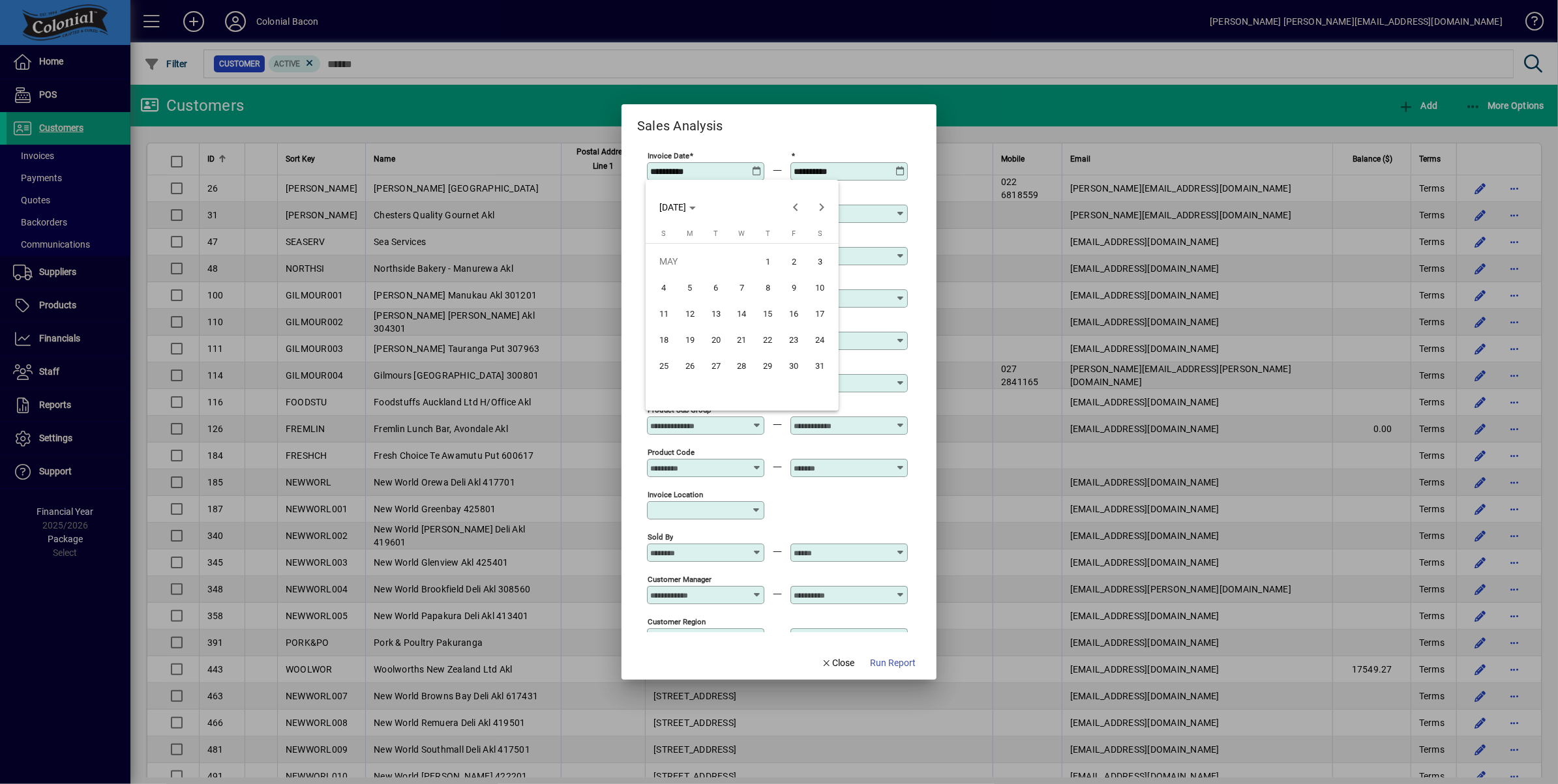
type input "**********"
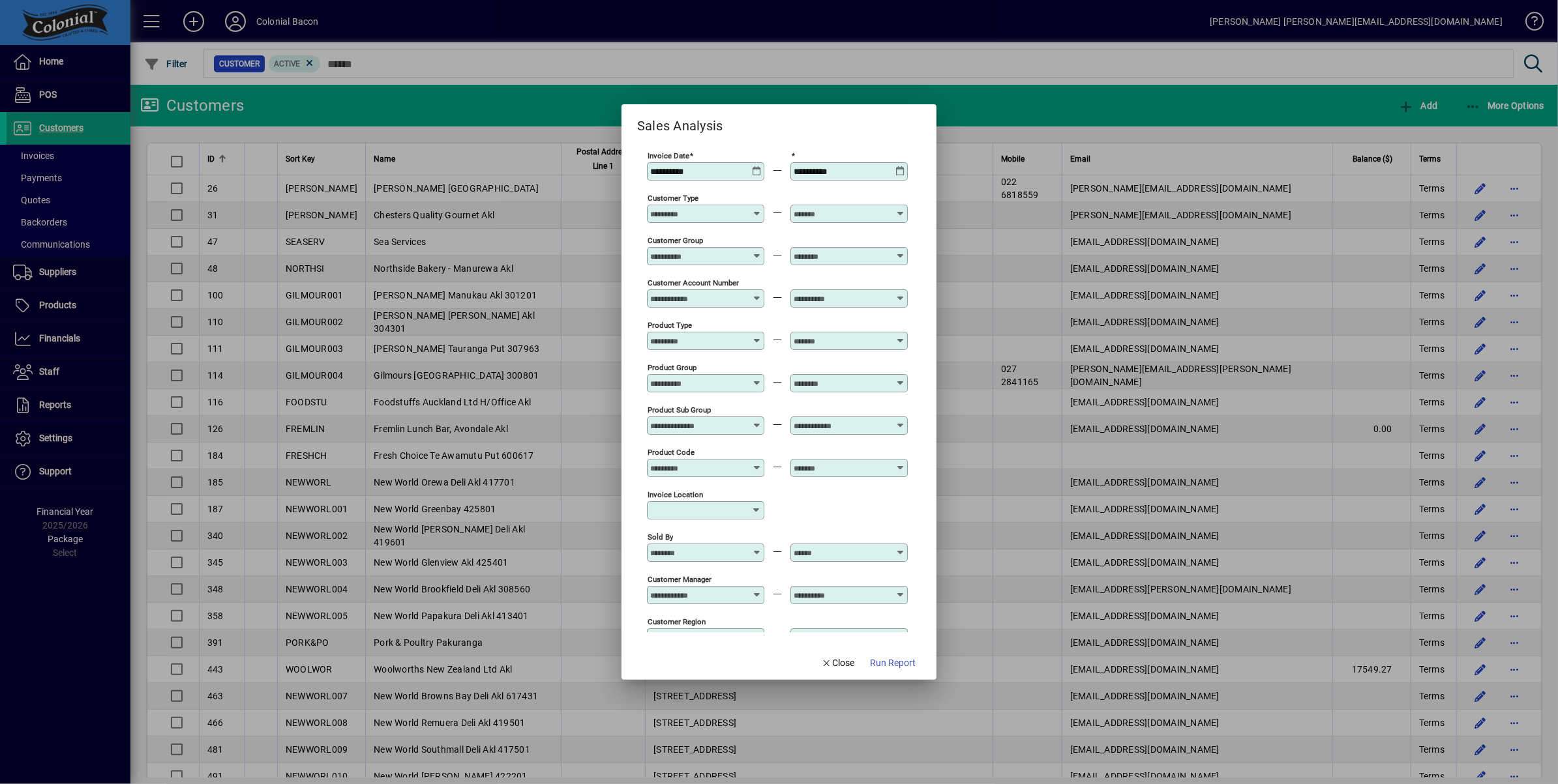
click at [895, 167] on icon at bounding box center [900, 167] width 10 height 0
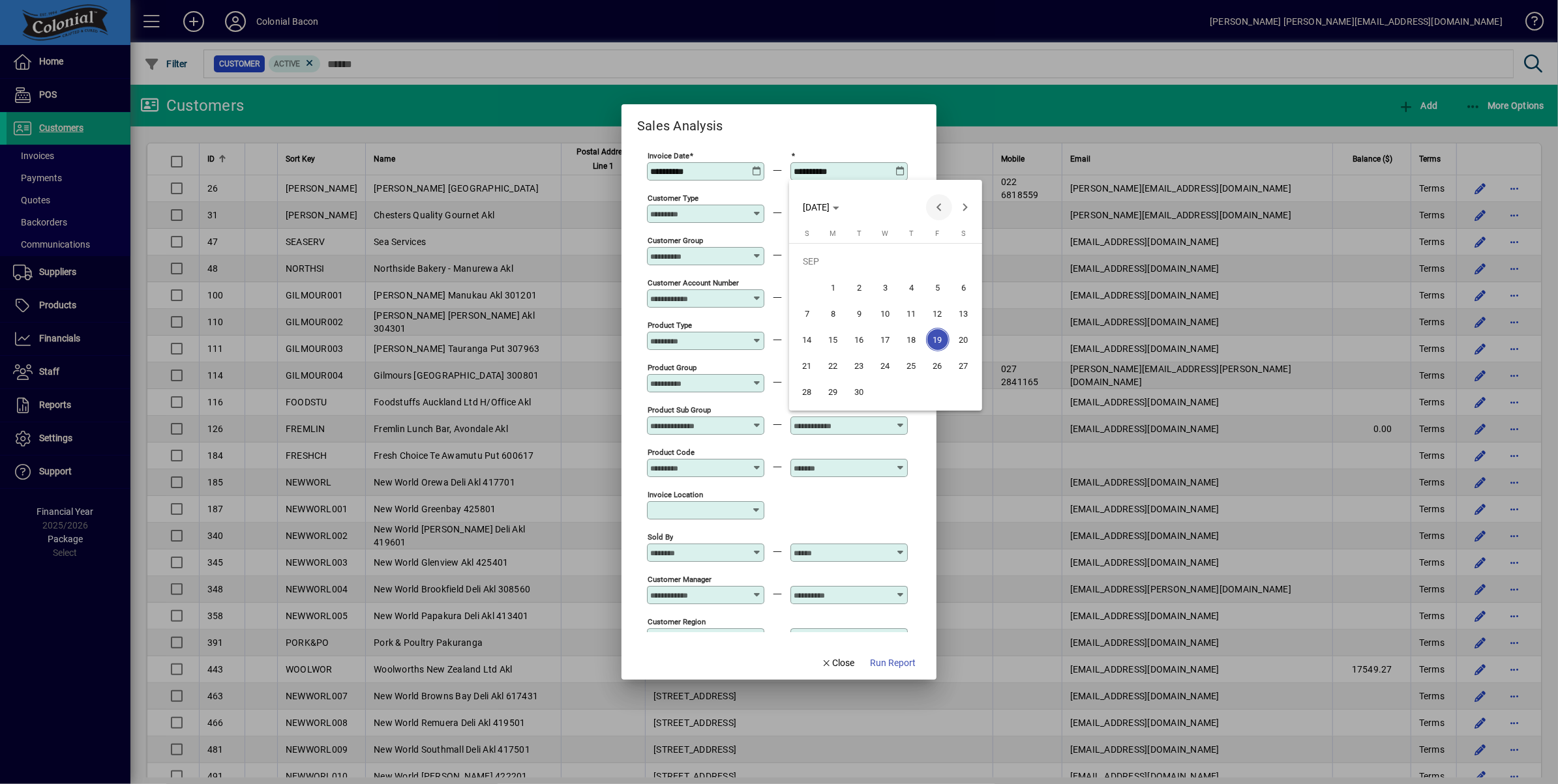
click at [938, 204] on span "Previous month" at bounding box center [938, 207] width 26 height 26
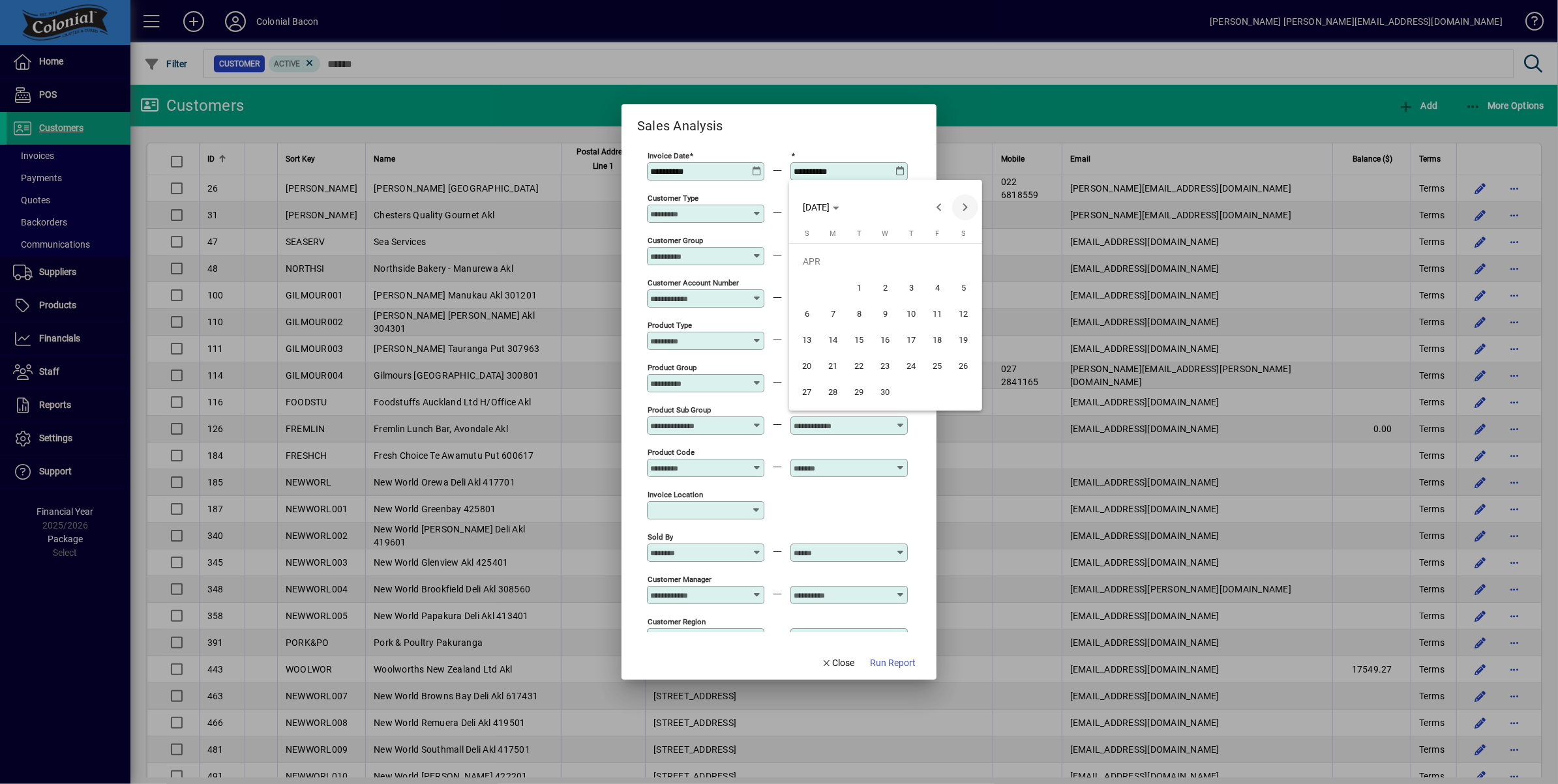
click at [963, 206] on span "Next month" at bounding box center [965, 207] width 26 height 26
click at [938, 340] on span "23" at bounding box center [937, 340] width 24 height 24
type input "**********"
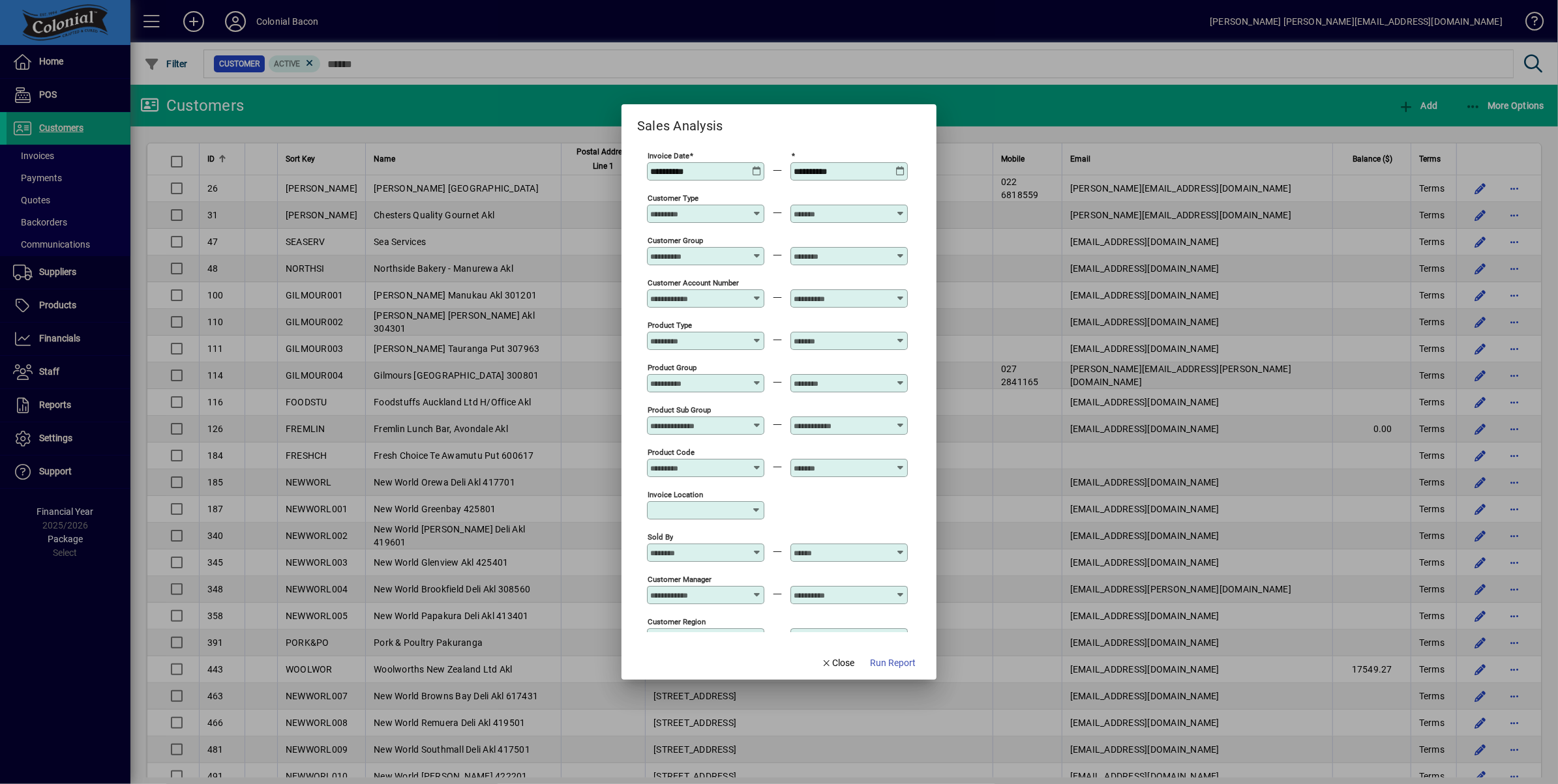
click at [900, 662] on span "Run Report" at bounding box center [893, 663] width 46 height 13
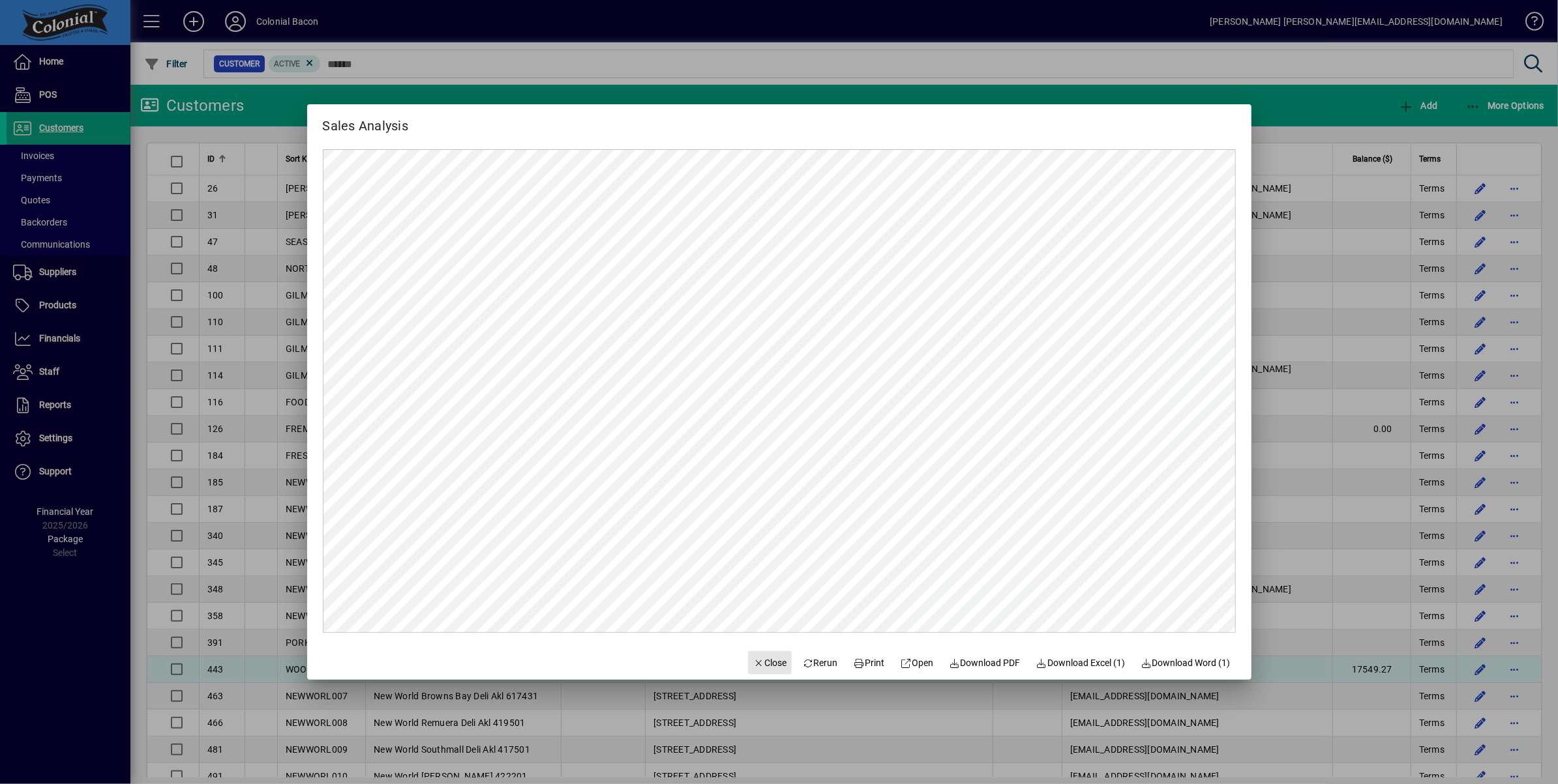
click at [766, 661] on span "Close" at bounding box center [770, 663] width 34 height 13
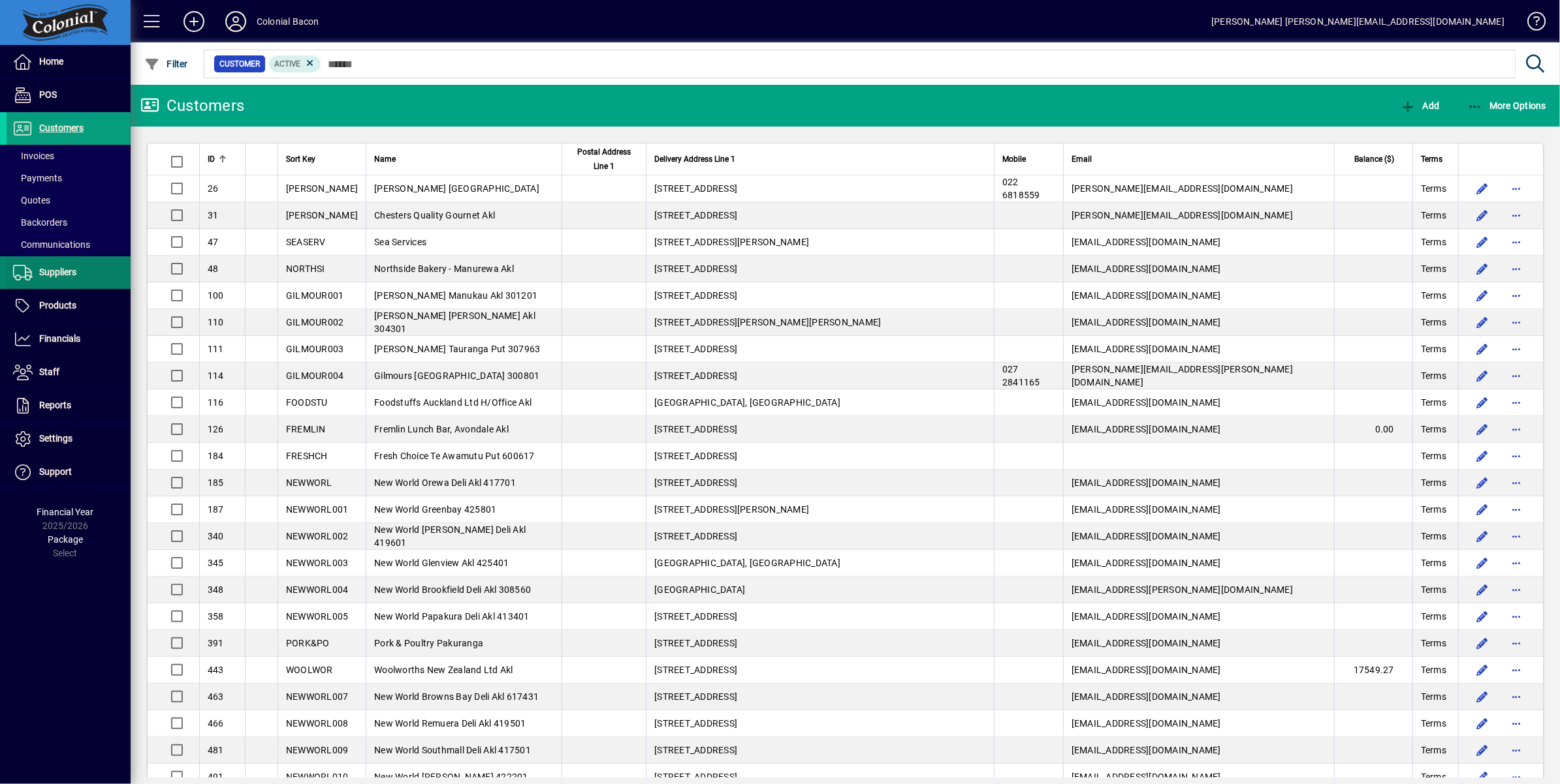
click at [66, 276] on span "Suppliers" at bounding box center [58, 272] width 37 height 10
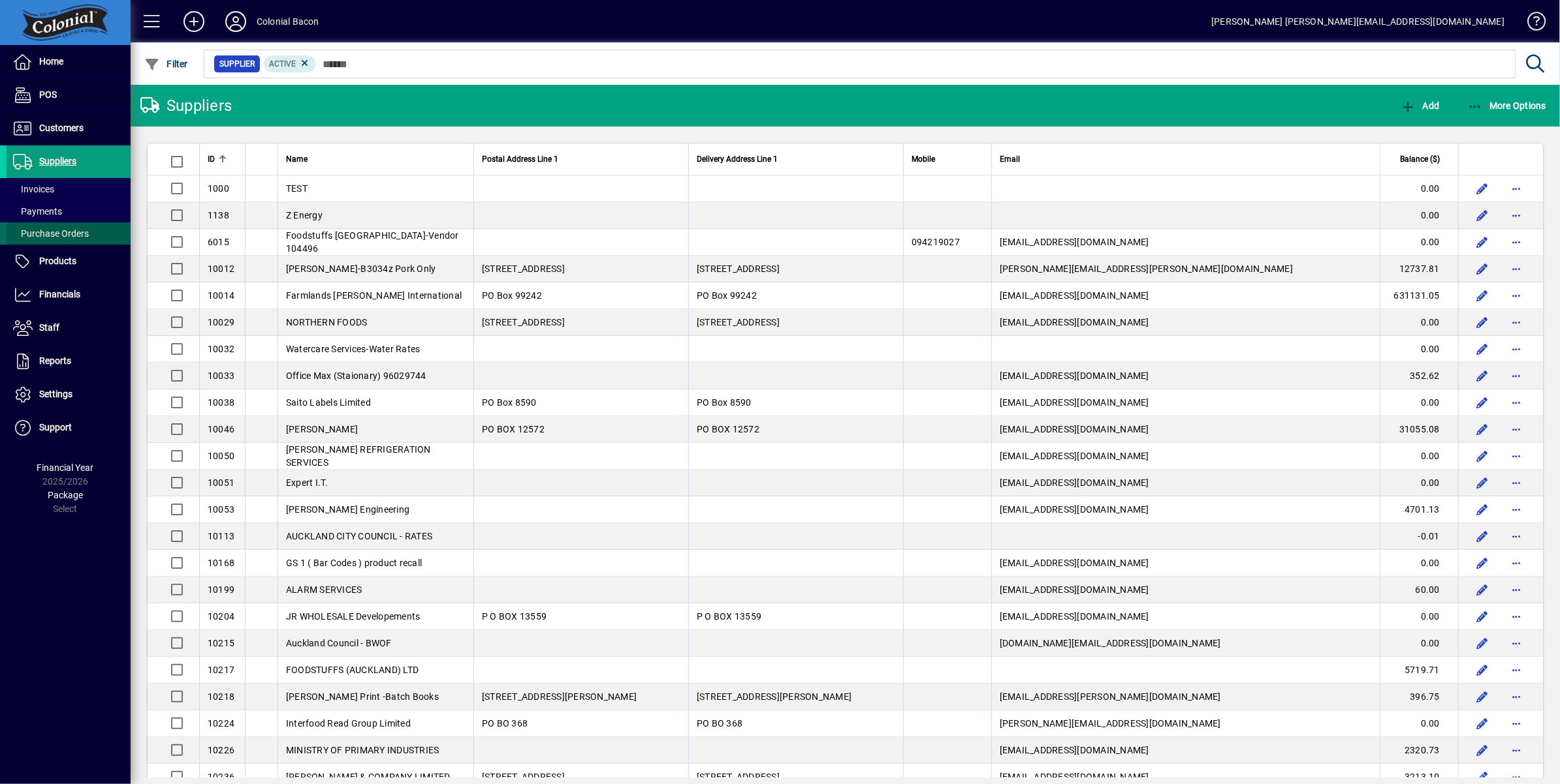
click at [65, 232] on span "Purchase Orders" at bounding box center [51, 233] width 76 height 10
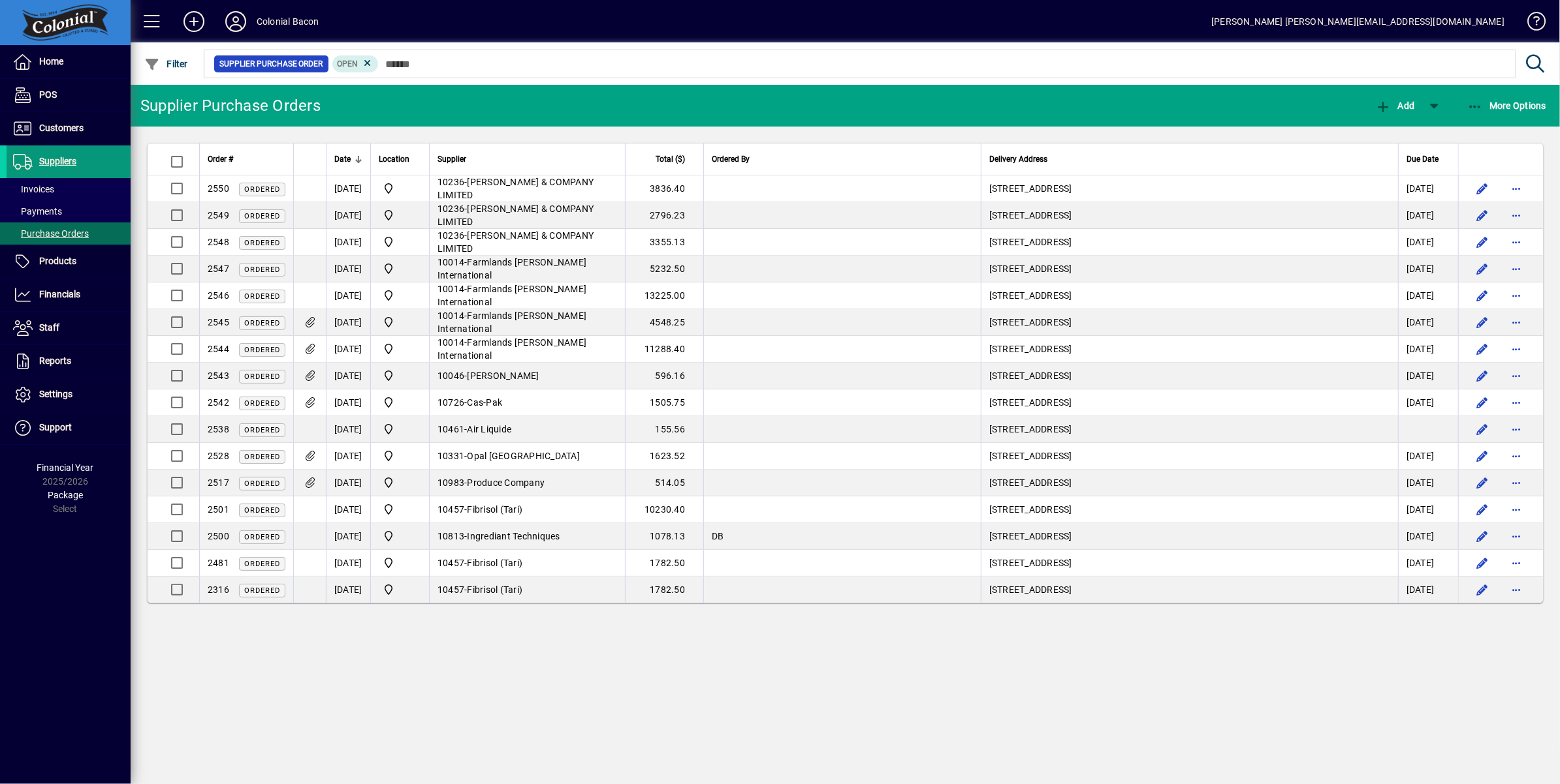
click at [63, 165] on span "Suppliers" at bounding box center [58, 161] width 37 height 10
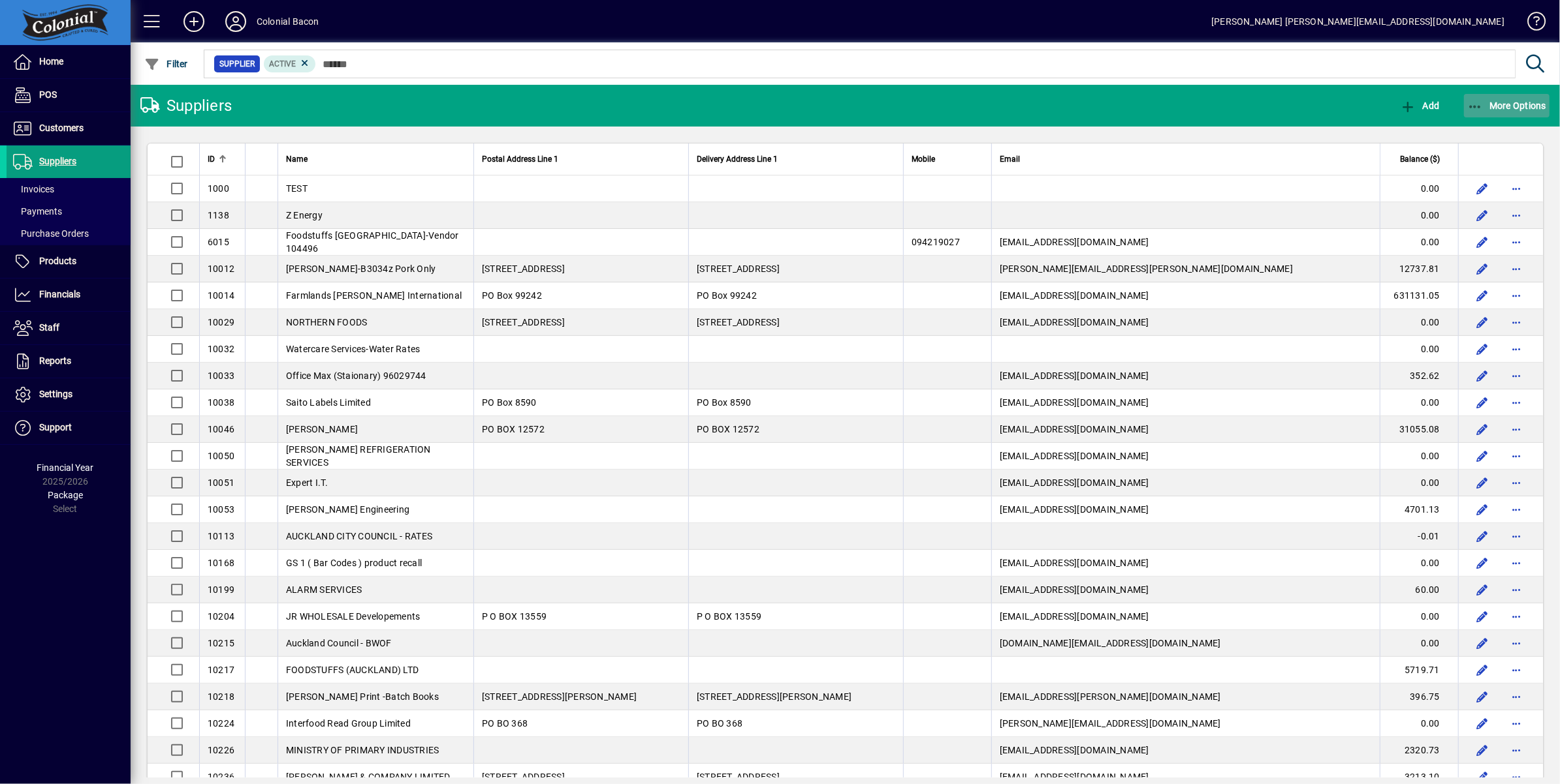
click at [1516, 104] on span "More Options" at bounding box center [1507, 106] width 79 height 10
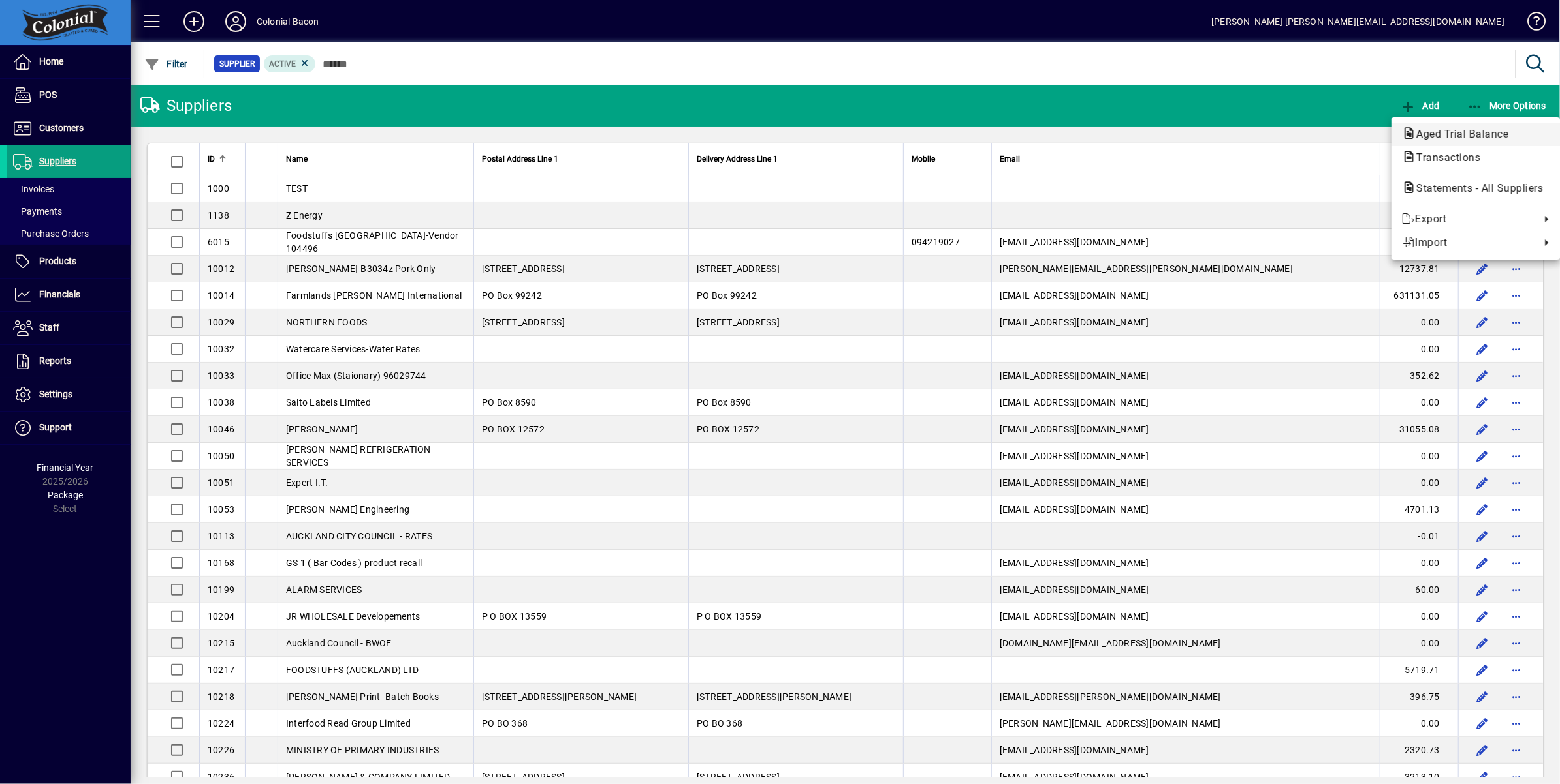
click at [1470, 129] on span "Aged Trial Balance" at bounding box center [1458, 134] width 113 height 13
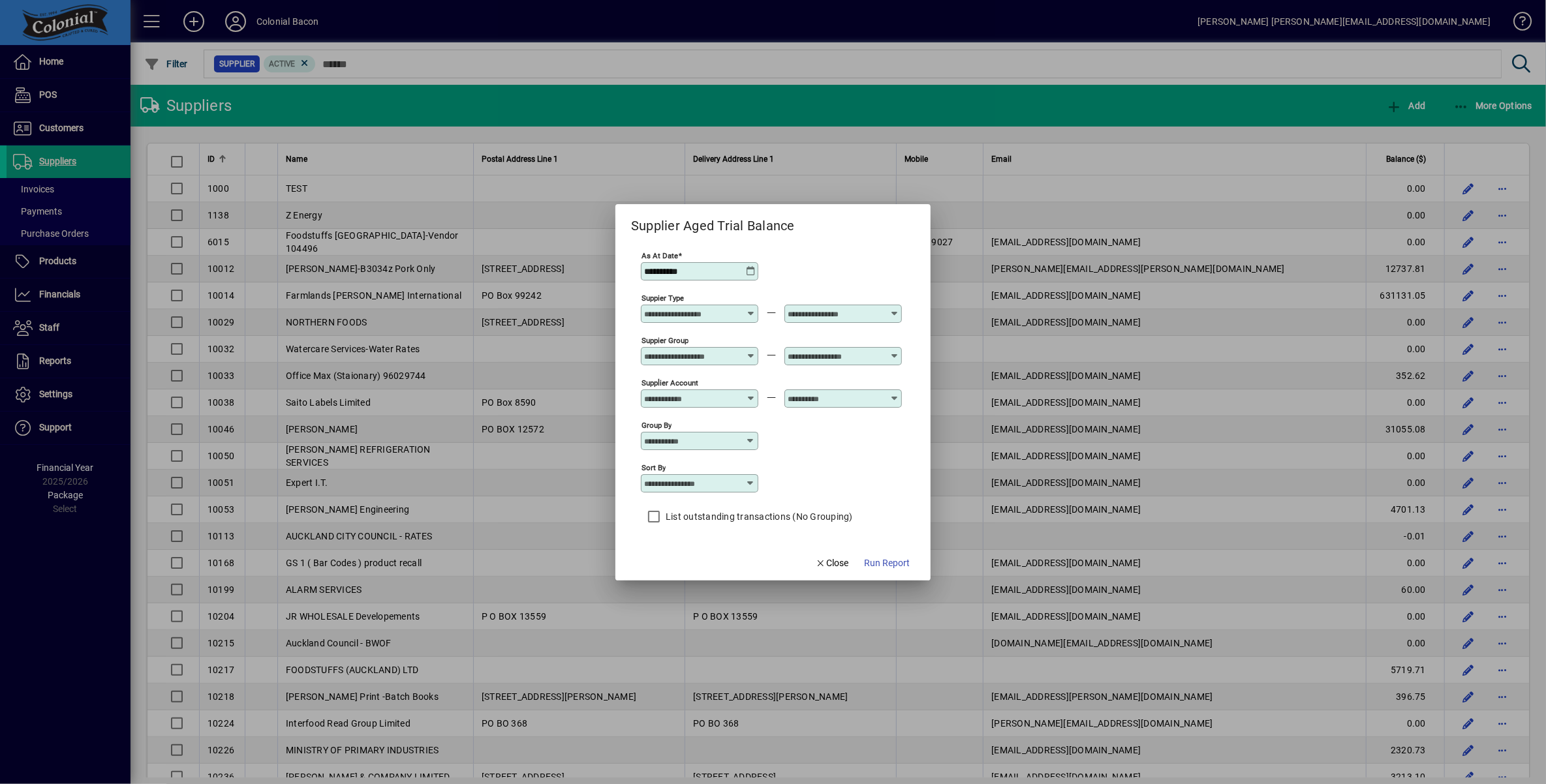
click at [886, 571] on span "Run Report" at bounding box center [887, 563] width 46 height 13
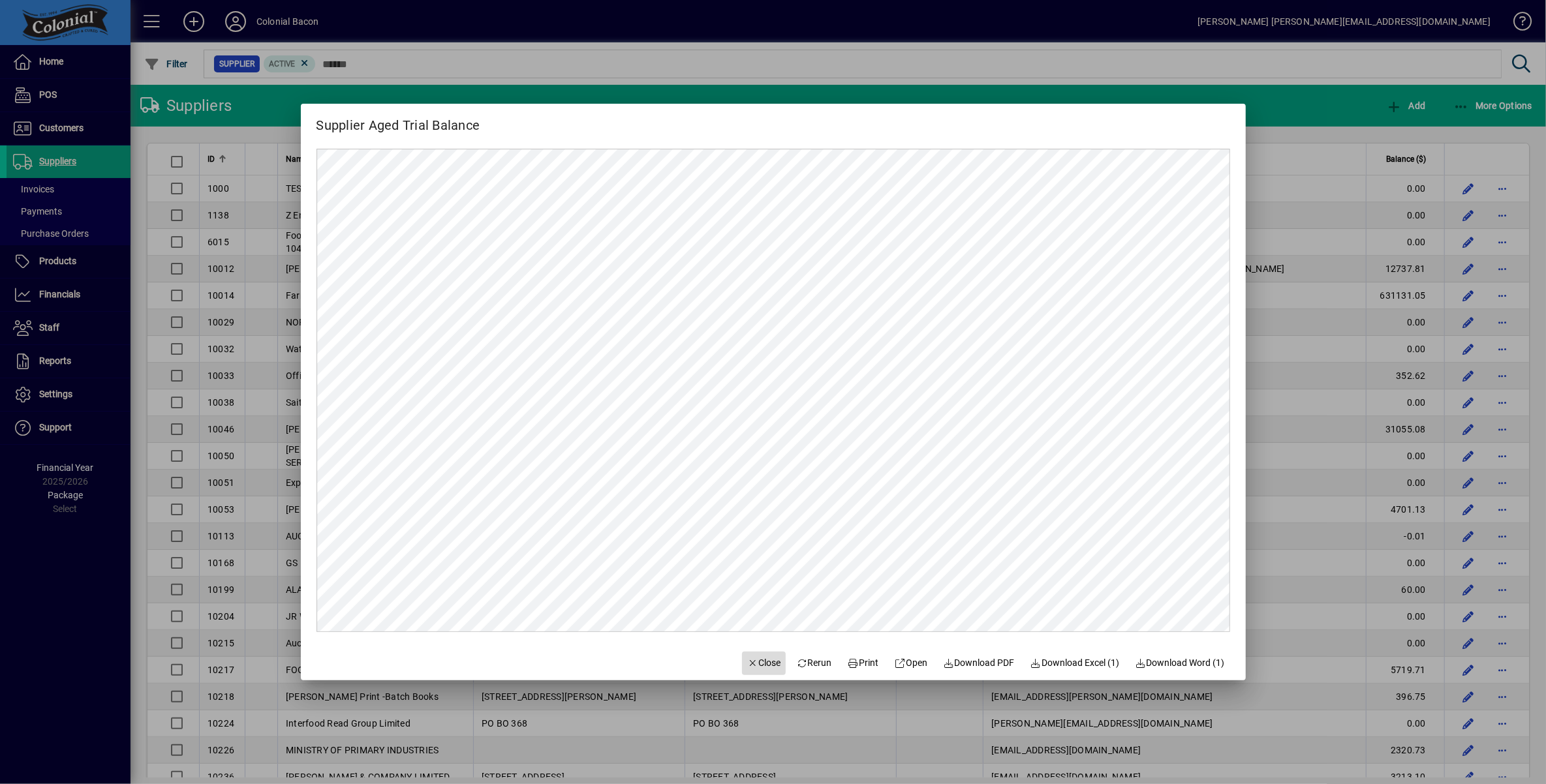
click at [757, 662] on span "Close" at bounding box center [764, 663] width 34 height 13
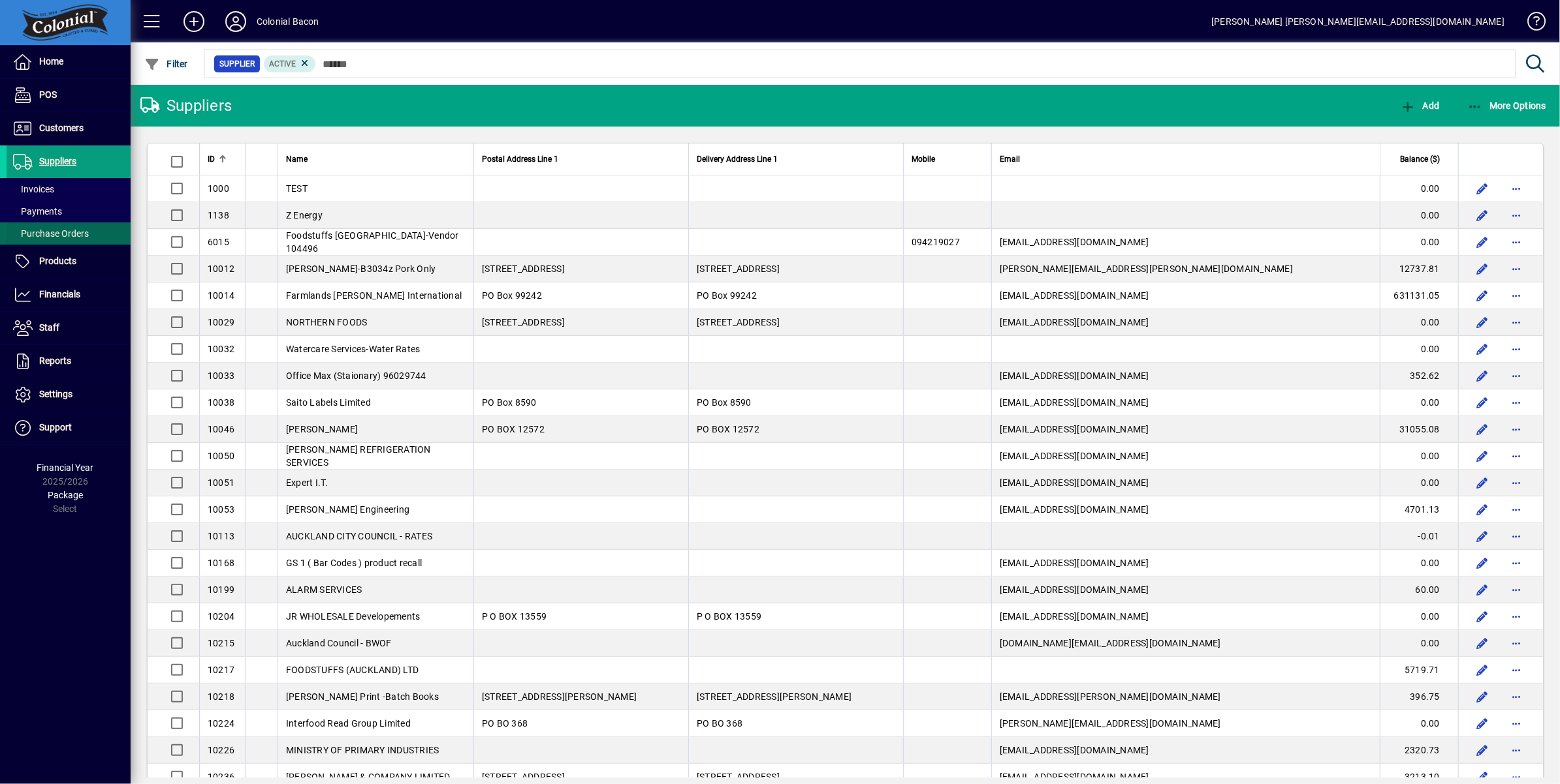
click at [90, 232] on span at bounding box center [68, 233] width 124 height 31
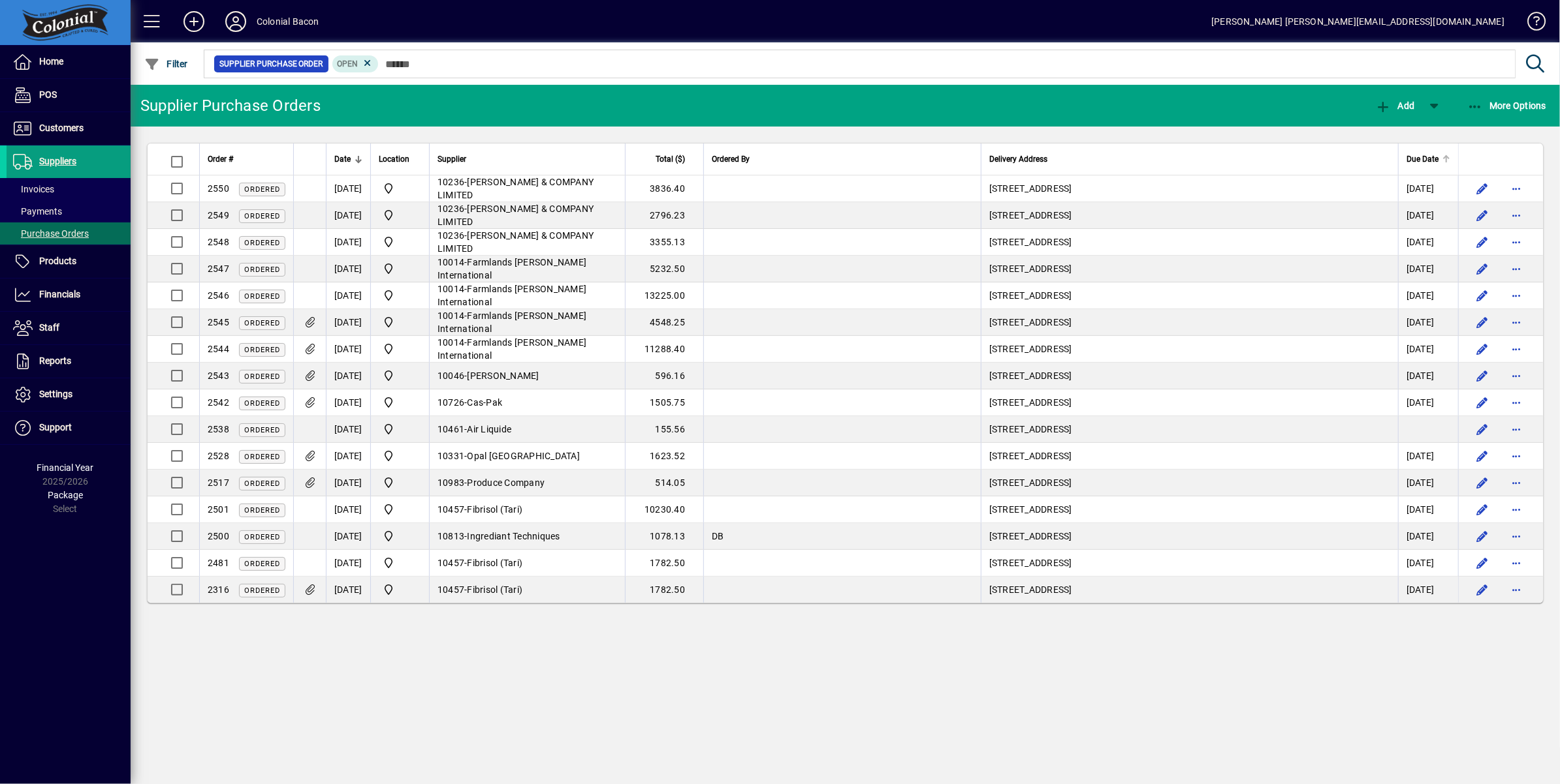
click at [1446, 159] on div at bounding box center [1447, 157] width 4 height 4
